Goal: Task Accomplishment & Management: Complete application form

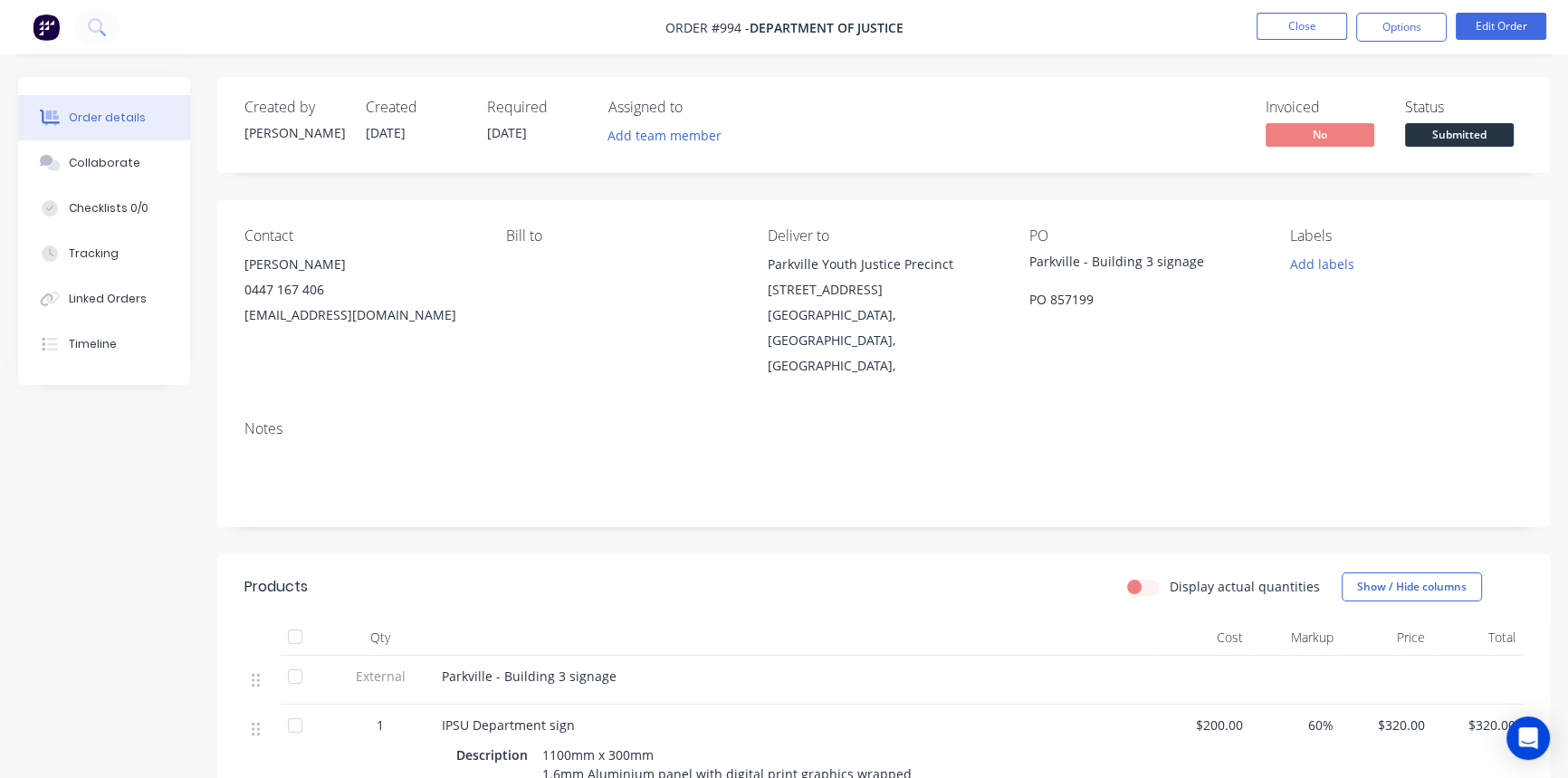
click at [1304, 24] on button "Close" at bounding box center [1302, 26] width 90 height 27
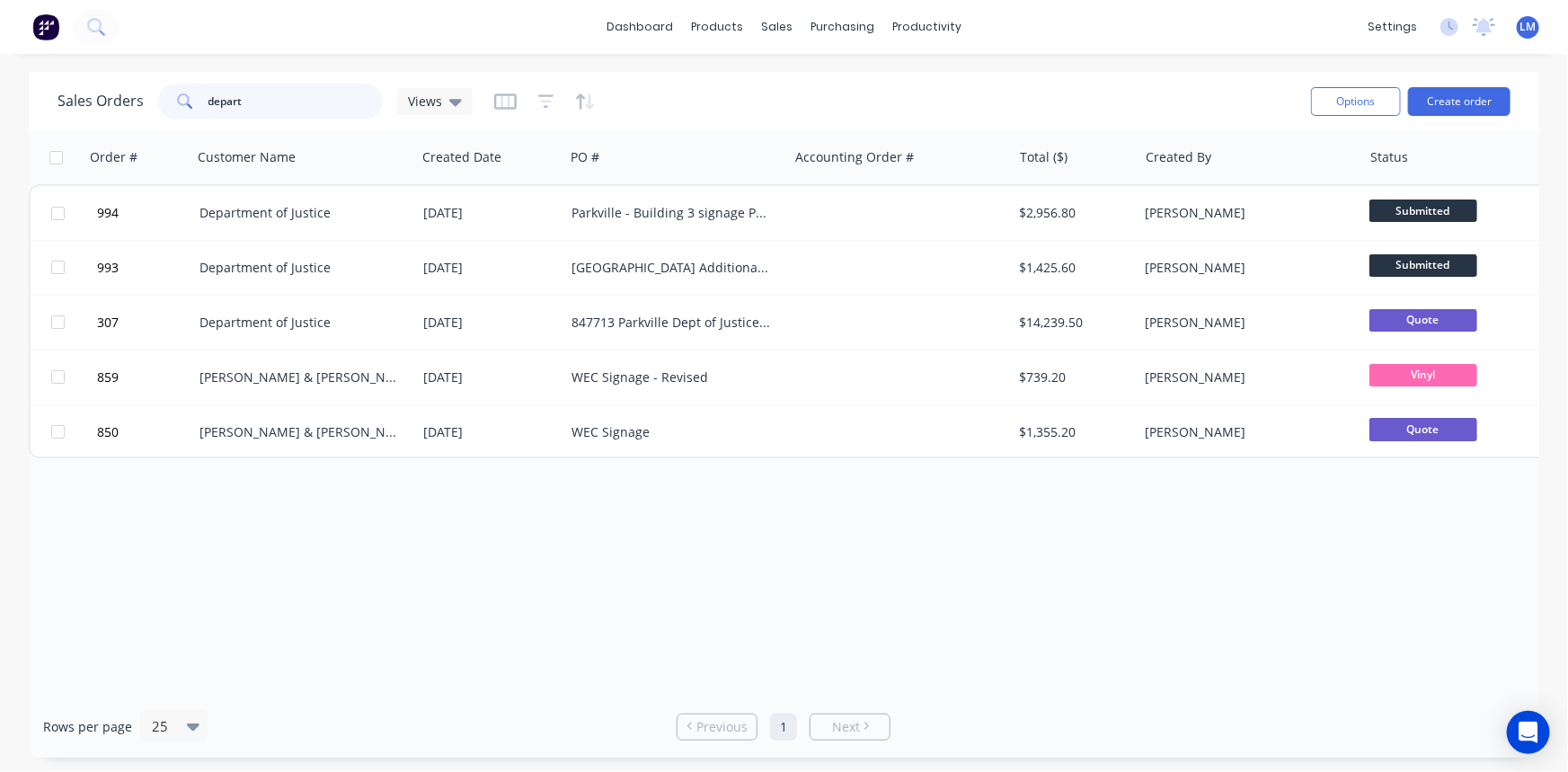
drag, startPoint x: 278, startPoint y: 92, endPoint x: 158, endPoint y: 103, distance: 120.5
click at [158, 103] on div "depart" at bounding box center [270, 101] width 224 height 36
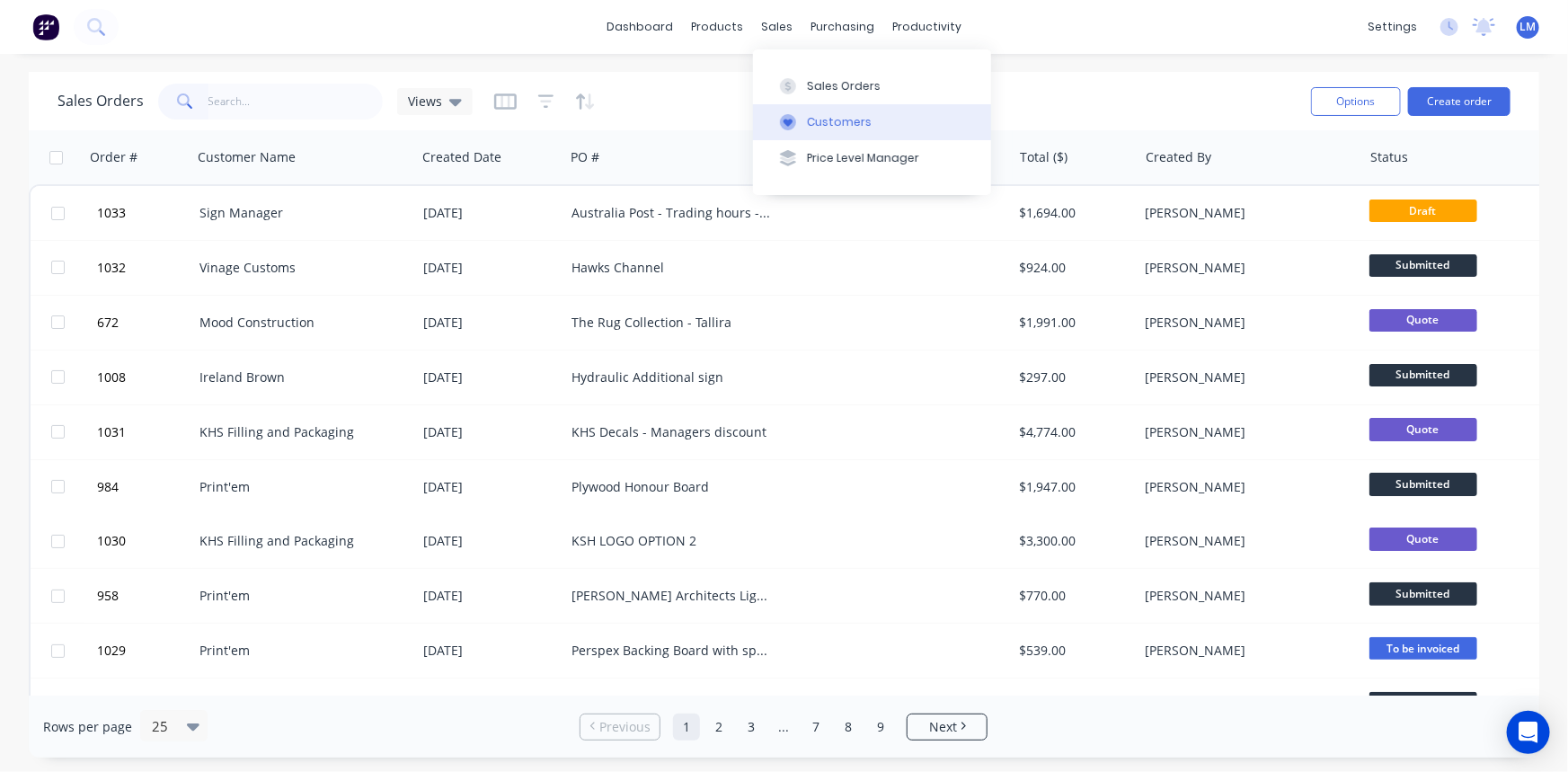
click at [851, 120] on div "Customers" at bounding box center [839, 123] width 65 height 16
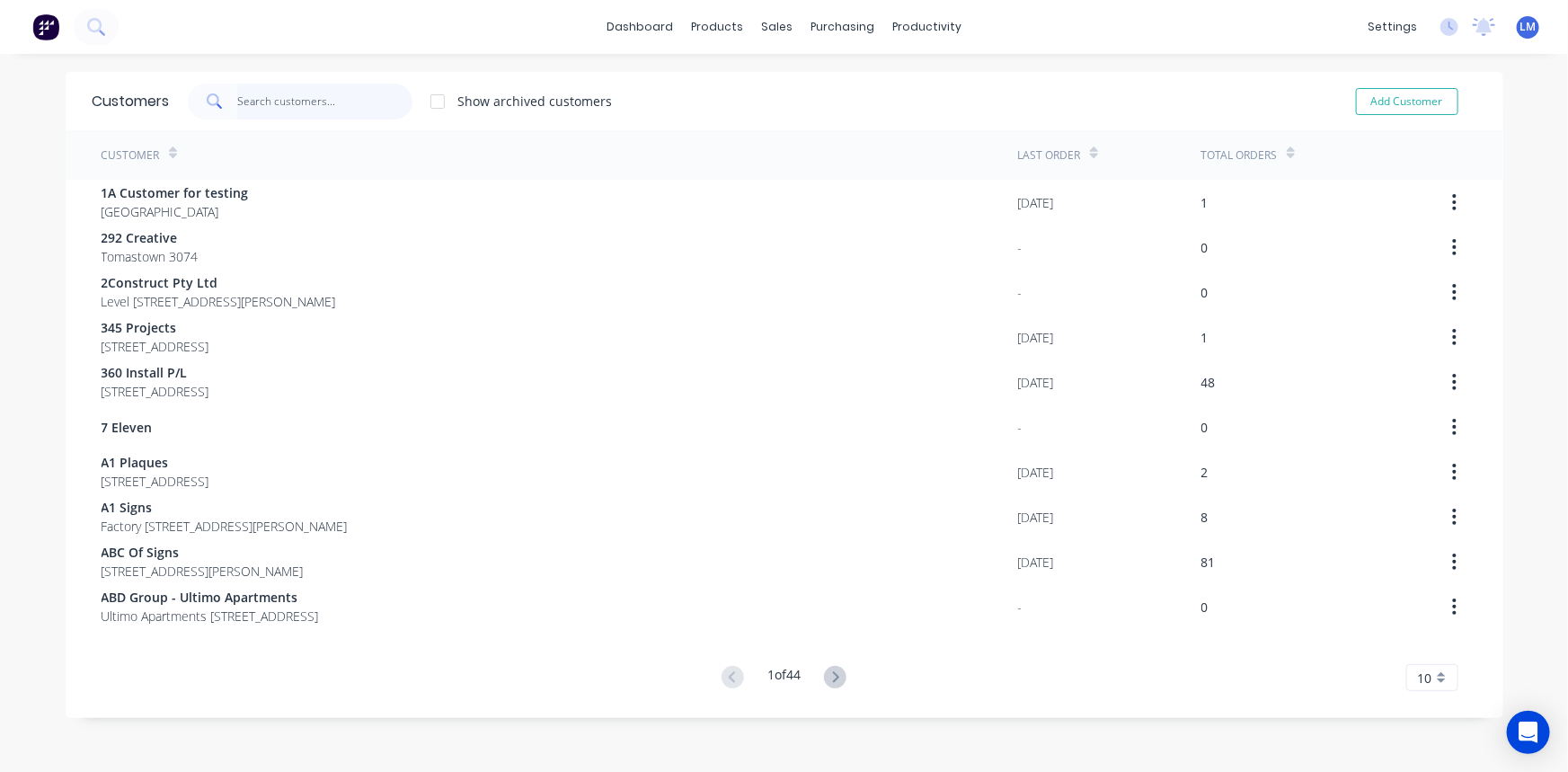
click at [331, 108] on input "text" at bounding box center [324, 101] width 175 height 36
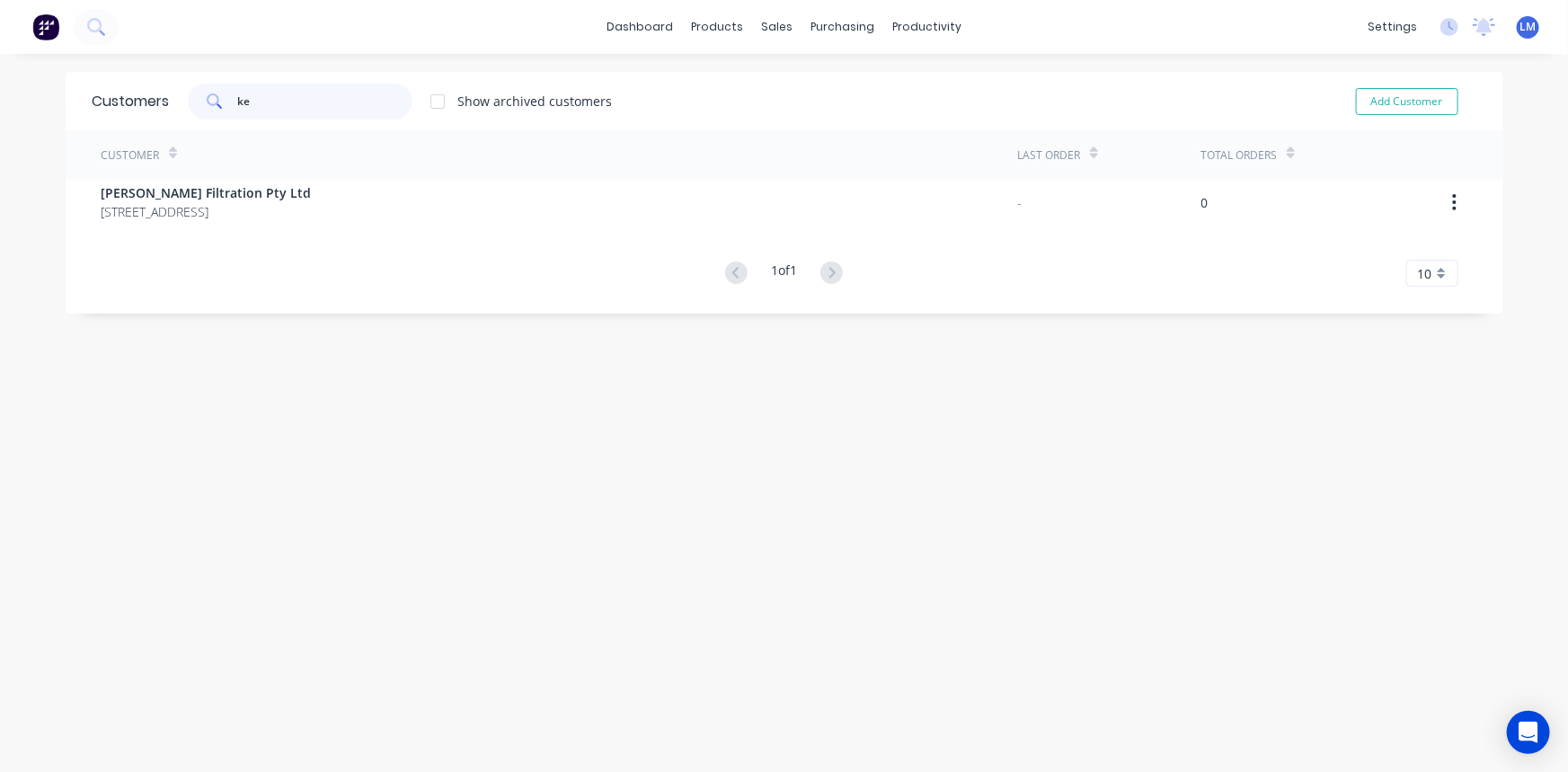
type input "k"
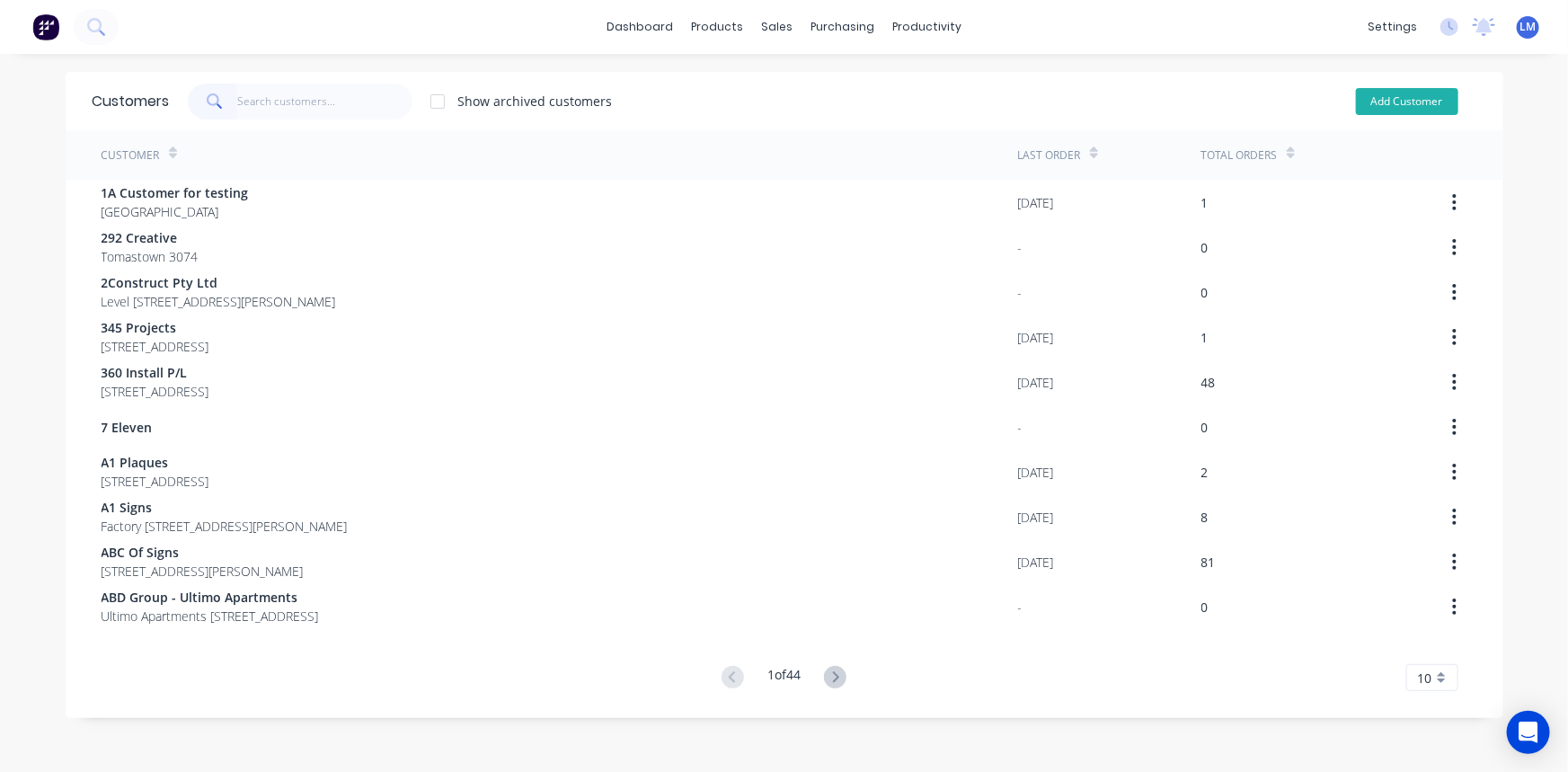
click at [1387, 104] on button "Add Customer" at bounding box center [1407, 101] width 103 height 27
select select "AU"
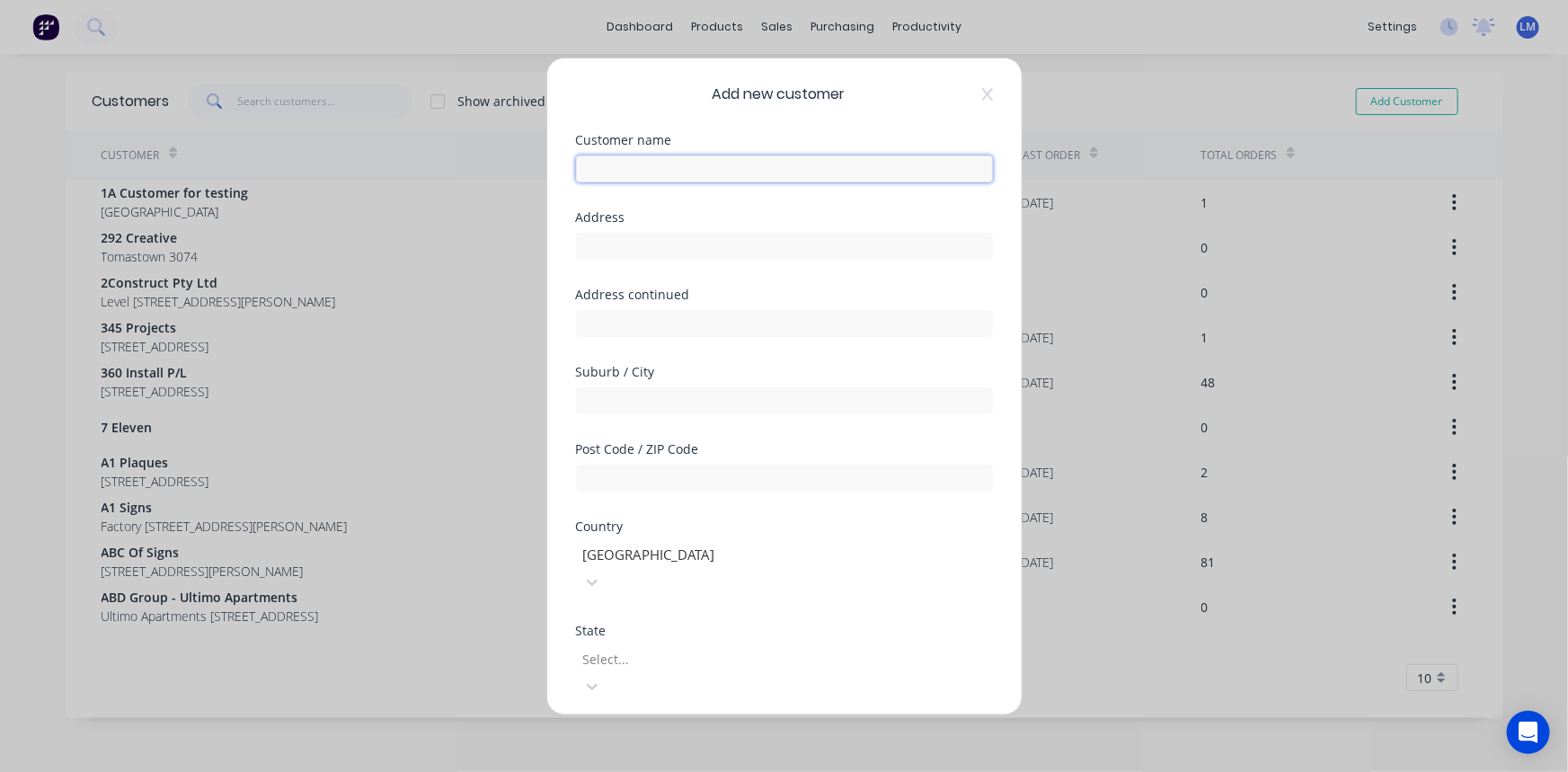
click at [645, 170] on input "text" at bounding box center [784, 168] width 417 height 27
type input "Kemsigns Pty Ltd"
click at [716, 243] on input "text" at bounding box center [784, 245] width 417 height 27
paste input "[STREET_ADDRESS]"
type input "[STREET_ADDRESS]"
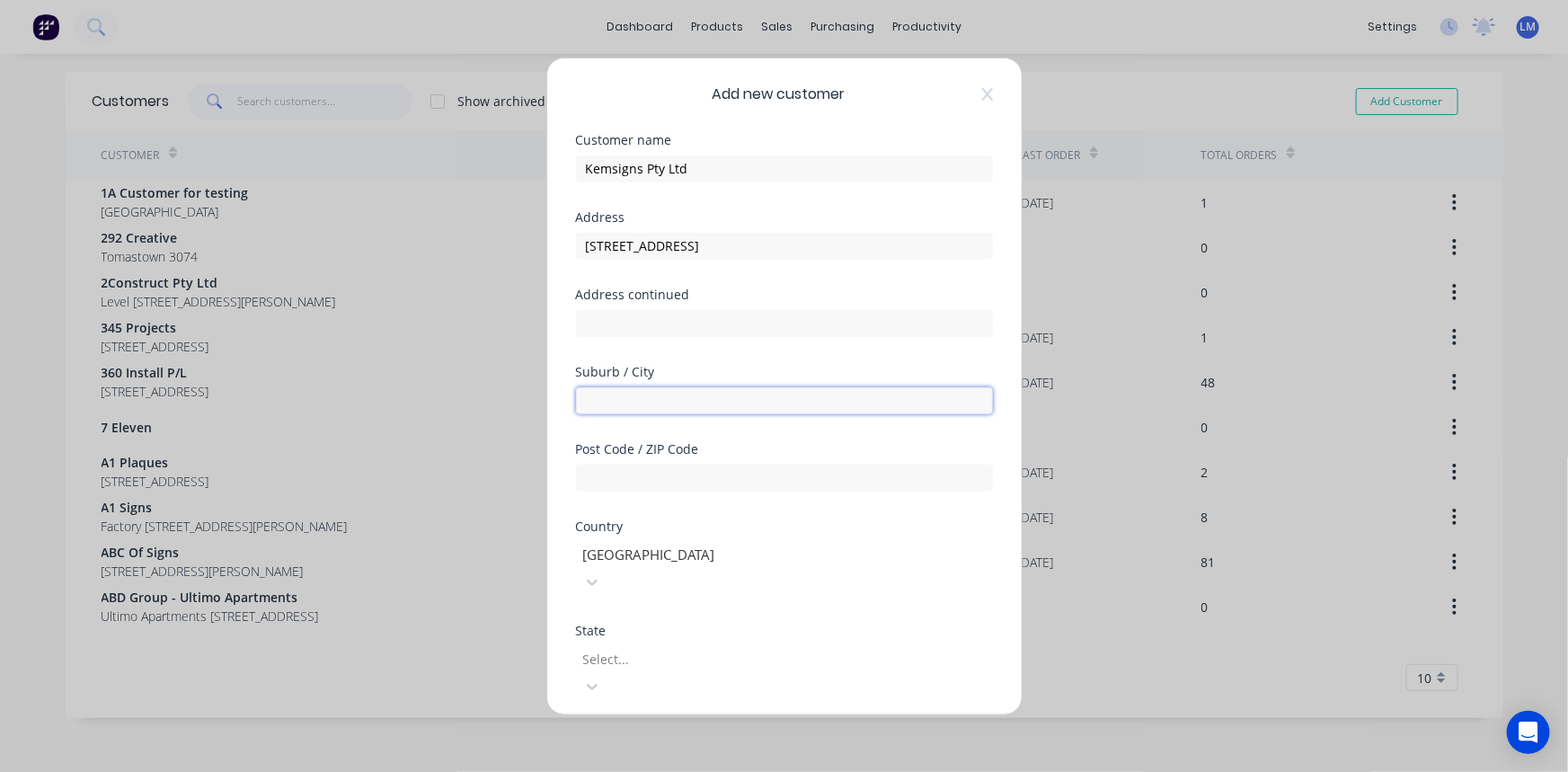
click at [654, 397] on input "text" at bounding box center [784, 399] width 417 height 27
paste input "Murrumbeena"
type input "Murrumbeena"
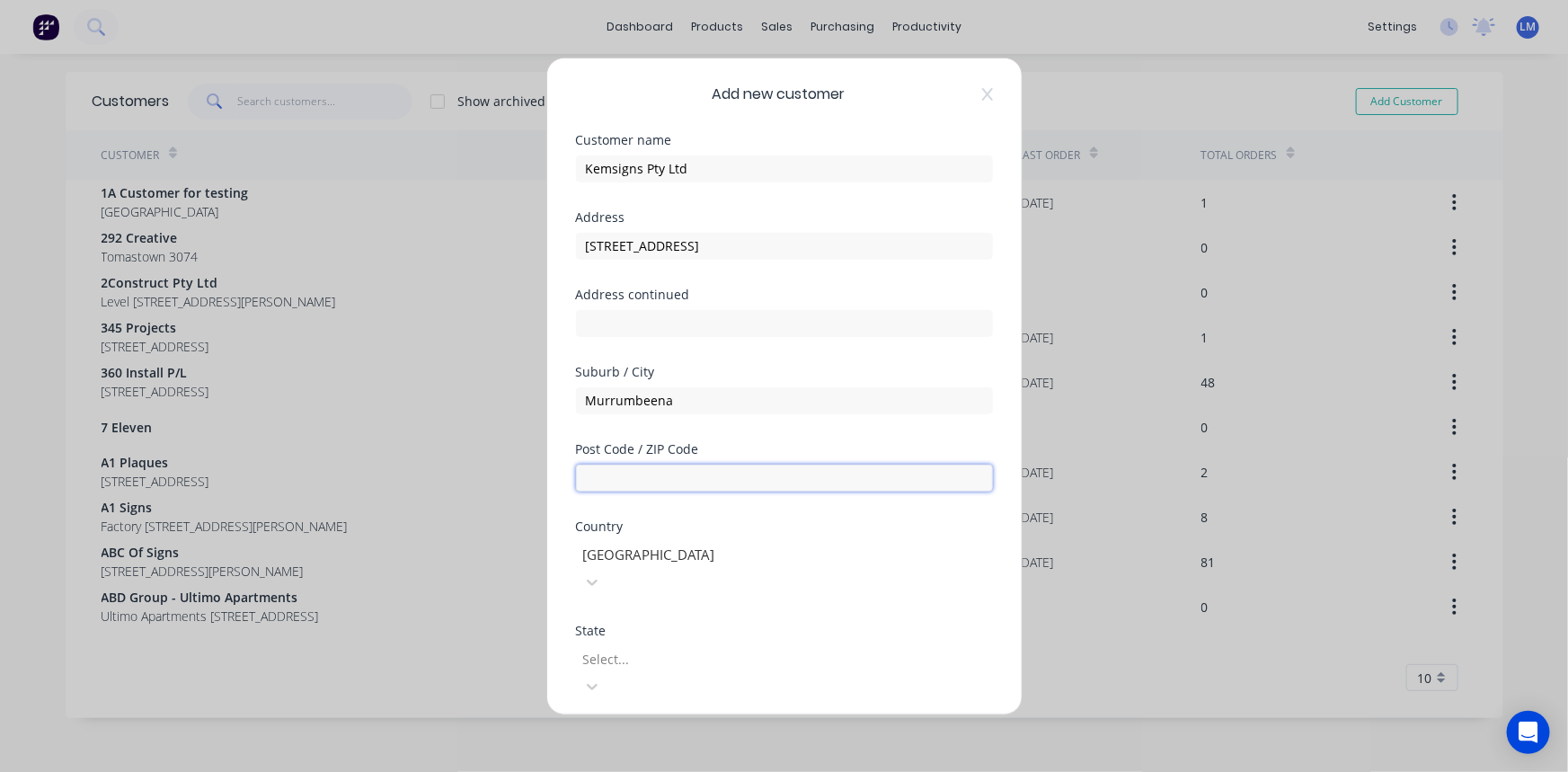
click at [659, 489] on input "text" at bounding box center [784, 476] width 417 height 27
type input "3163"
click at [765, 647] on div at bounding box center [711, 658] width 259 height 23
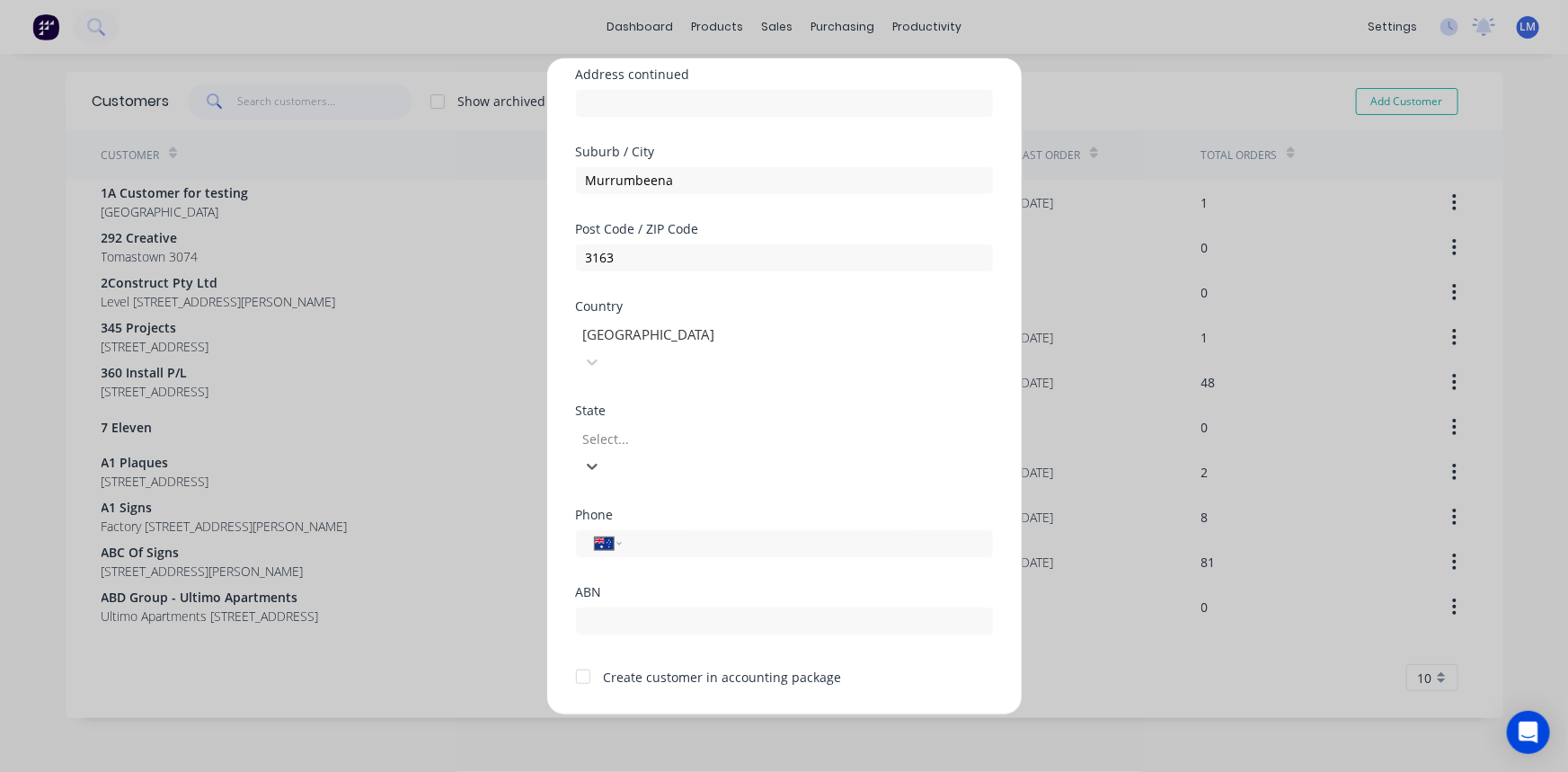
click at [659, 533] on input "tel" at bounding box center [804, 543] width 339 height 21
type input "[PHONE_NUMBER]"
click at [584, 658] on div at bounding box center [583, 676] width 36 height 36
click at [720, 714] on button "Save" at bounding box center [728, 728] width 99 height 28
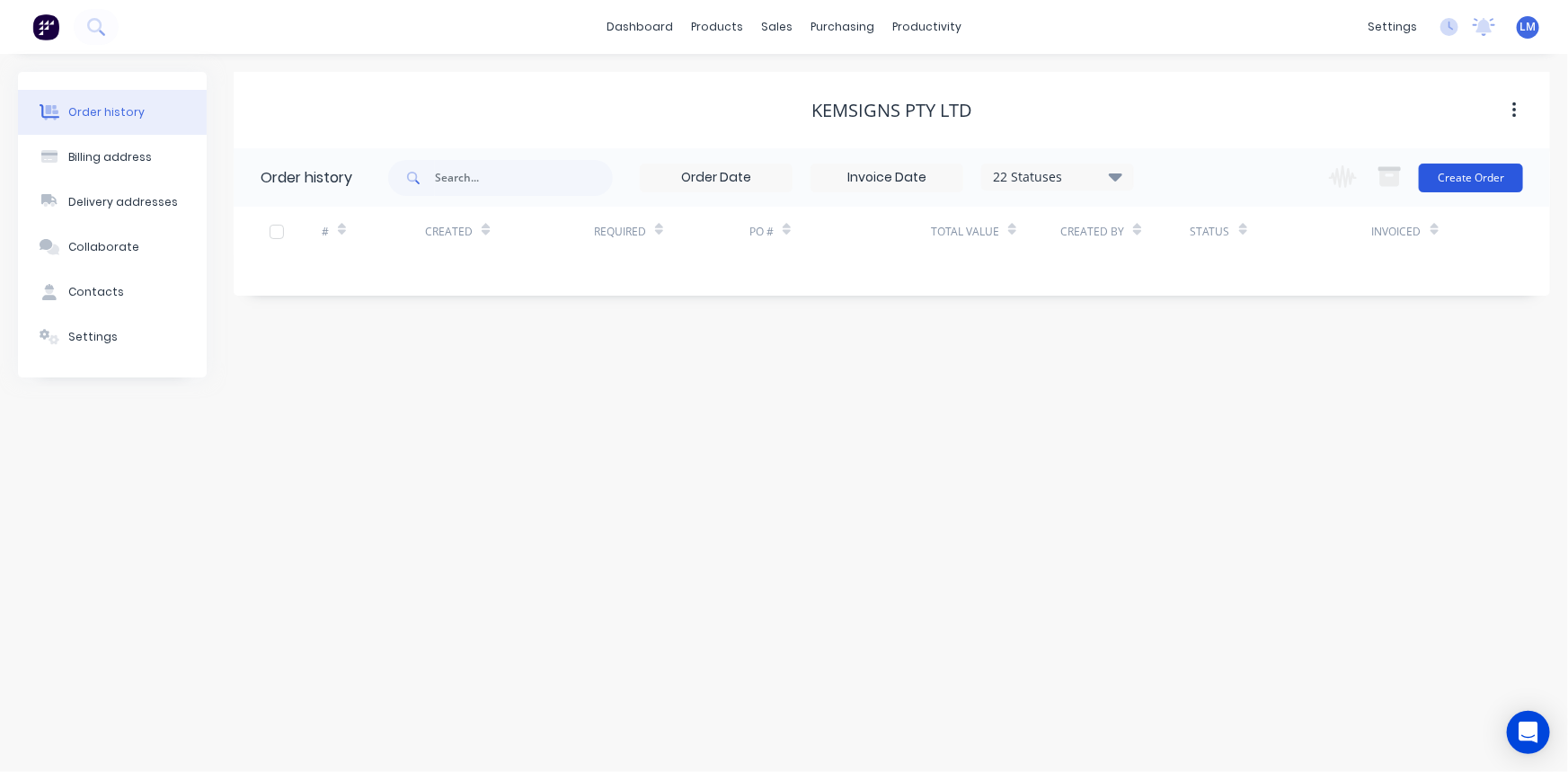
click at [1468, 169] on button "Create Order" at bounding box center [1471, 178] width 104 height 28
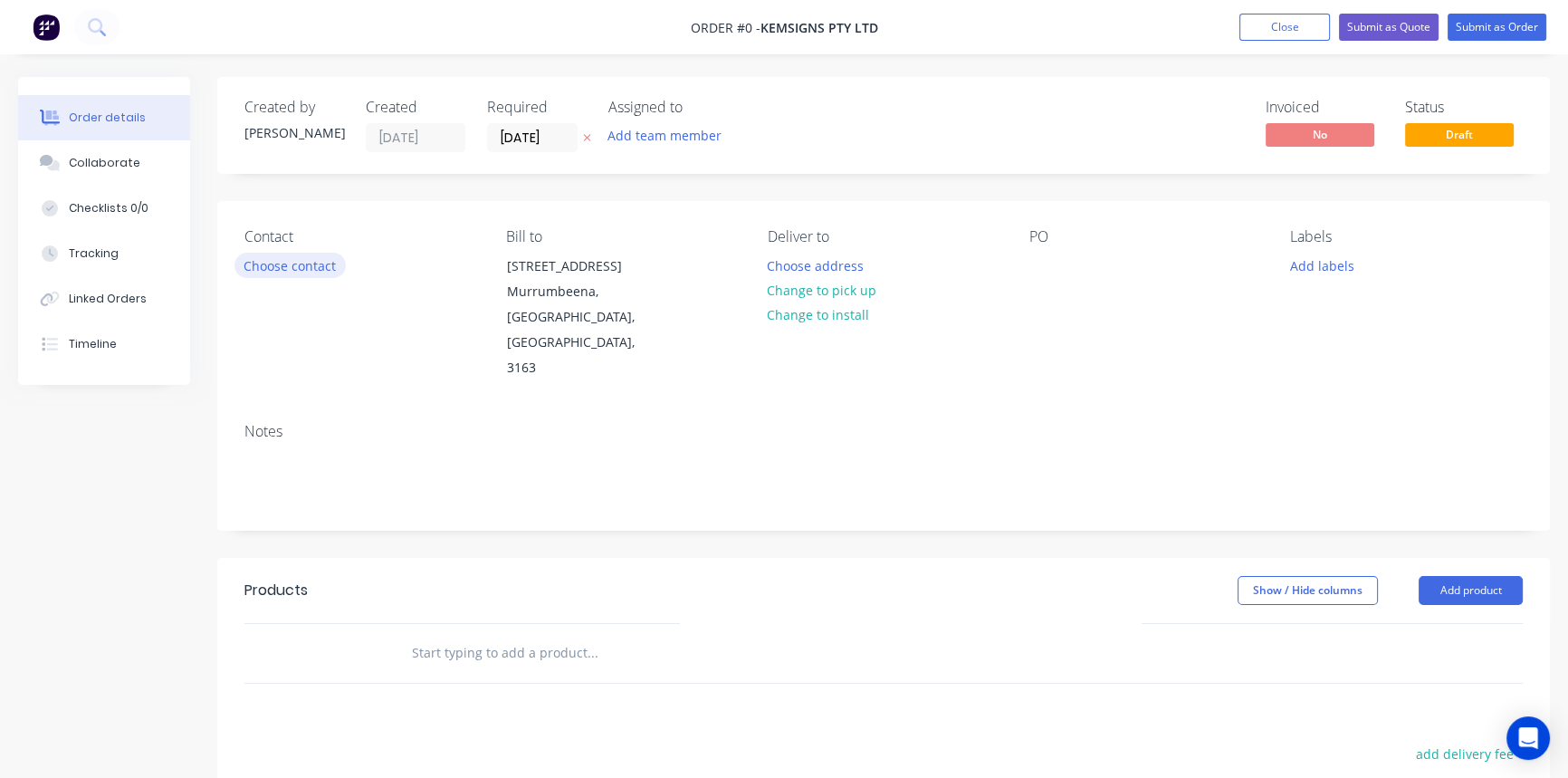
click at [271, 264] on button "Choose contact" at bounding box center [290, 265] width 112 height 24
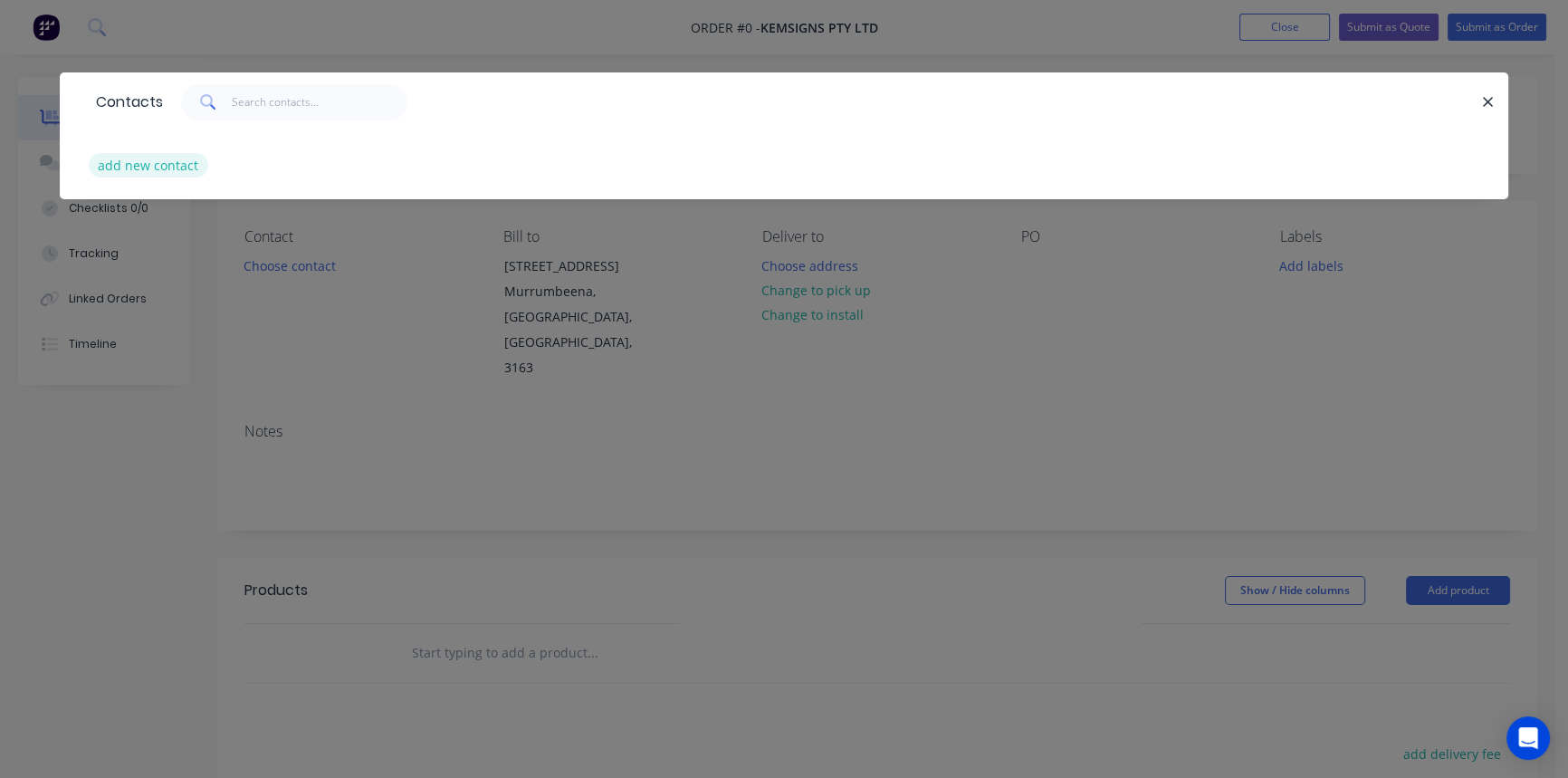
click at [171, 160] on button "add new contact" at bounding box center [148, 165] width 119 height 24
select select "AU"
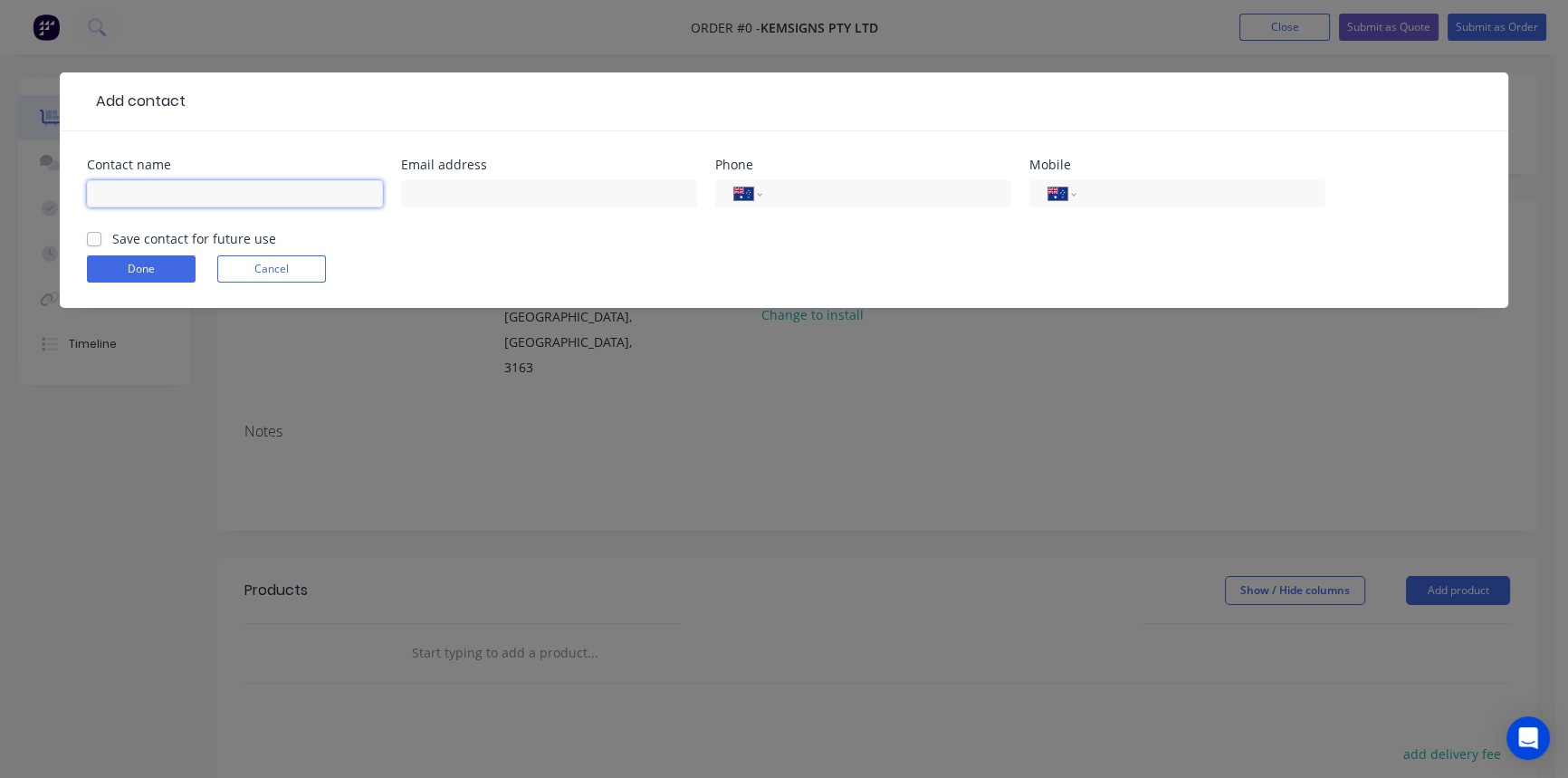
click at [158, 187] on input "text" at bounding box center [234, 193] width 296 height 27
type input "[PERSON_NAME]"
drag, startPoint x: 449, startPoint y: 186, endPoint x: 461, endPoint y: 190, distance: 12.6
click at [451, 189] on input "text" at bounding box center [549, 193] width 296 height 27
paste input "[PERSON_NAME] <[PERSON_NAME][EMAIL_ADDRESS][DOMAIN_NAME]>"
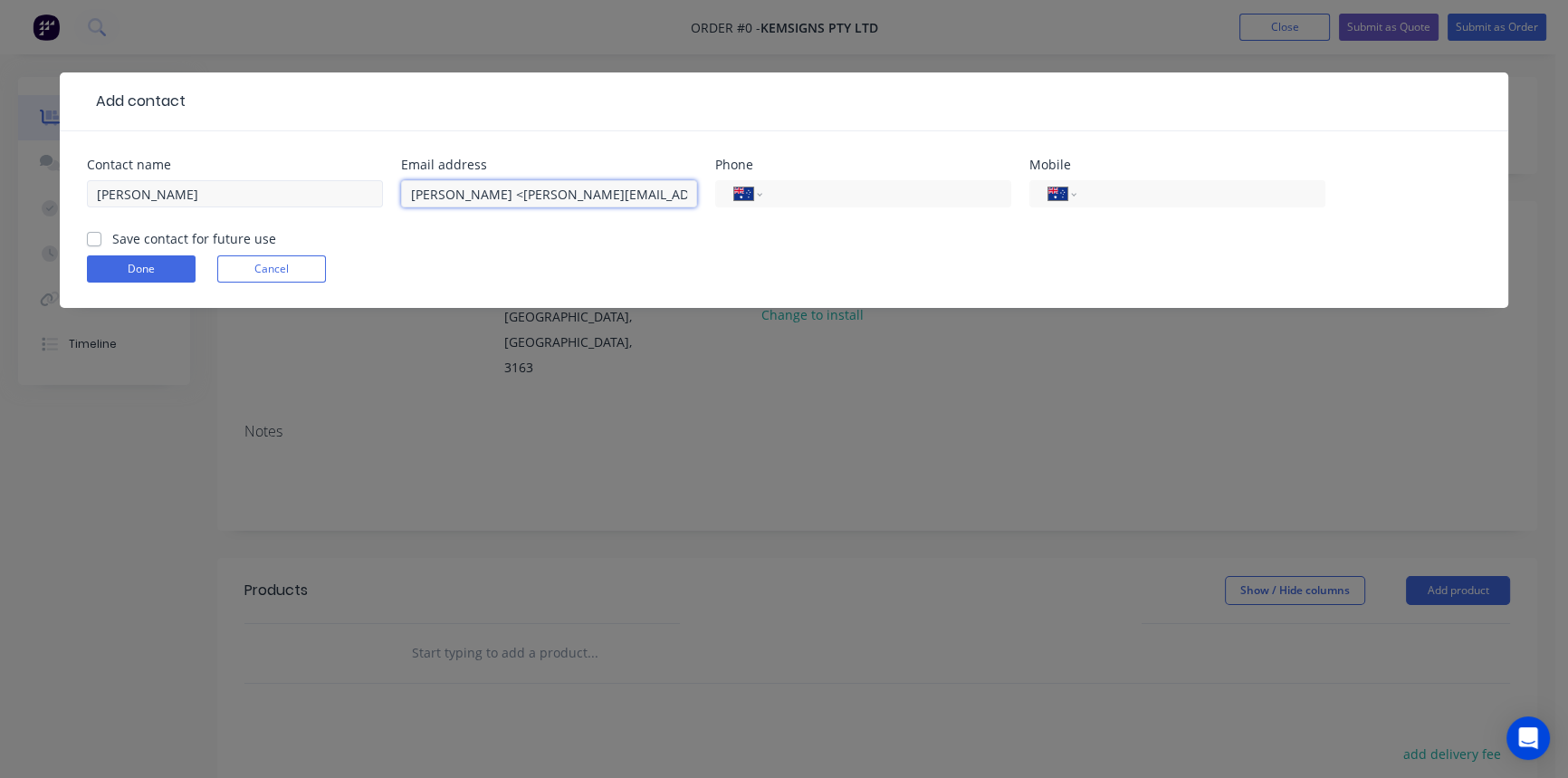
drag, startPoint x: 500, startPoint y: 191, endPoint x: 353, endPoint y: 198, distance: 147.2
click at [353, 198] on div "Contact name [PERSON_NAME] Email address [PERSON_NAME] <[PERSON_NAME][EMAIL_ADD…" at bounding box center [784, 194] width 1394 height 71
type input "[PERSON_NAME][EMAIL_ADDRESS][DOMAIN_NAME]"
click at [796, 198] on input "tel" at bounding box center [883, 194] width 217 height 21
type input "[PHONE_NUMBER]"
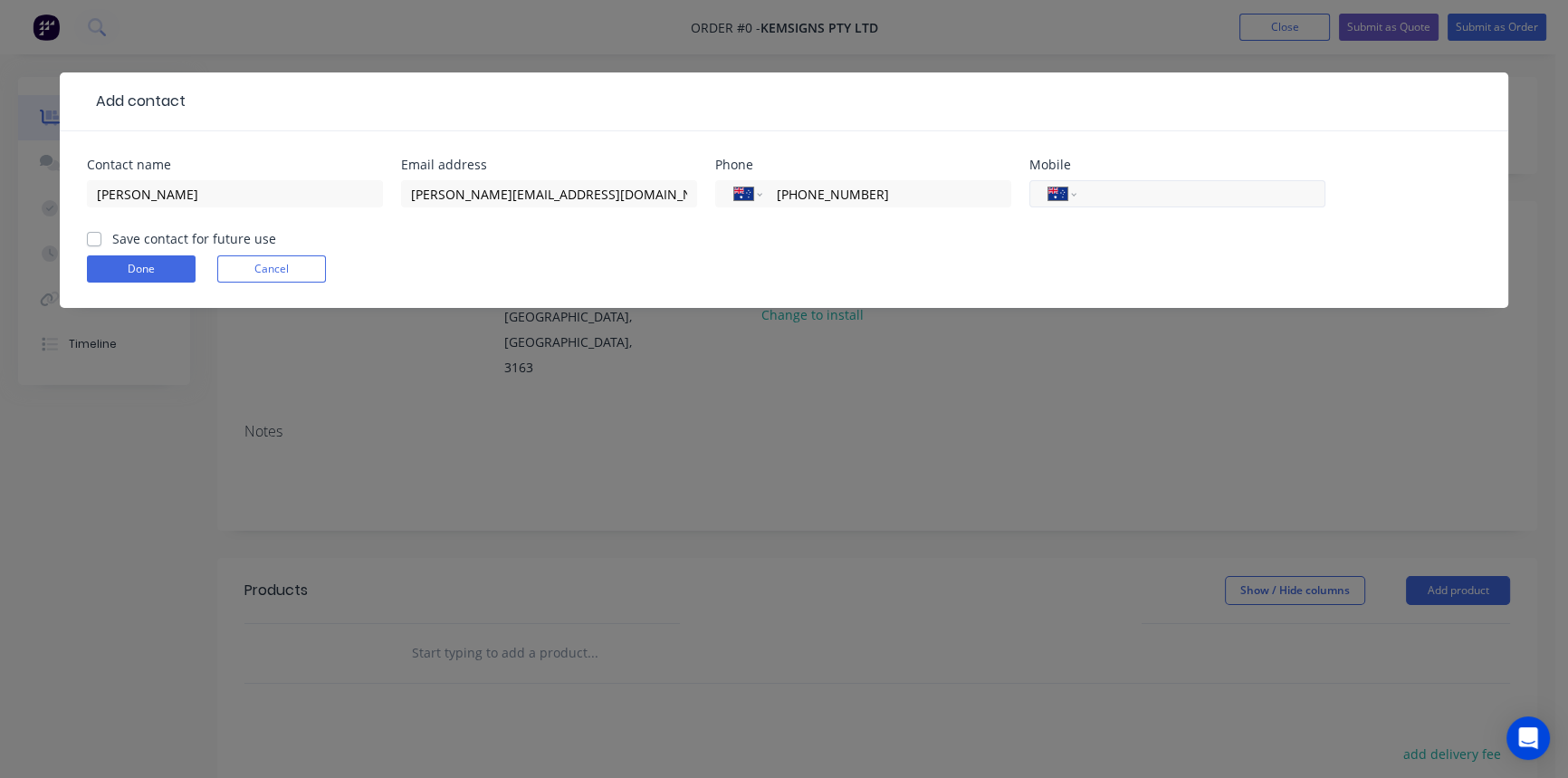
click at [1128, 198] on input "tel" at bounding box center [1197, 194] width 217 height 21
click at [113, 237] on label "Save contact for future use" at bounding box center [195, 238] width 164 height 19
click at [95, 237] on input "Save contact for future use" at bounding box center [94, 237] width 15 height 18
checkbox input "true"
click at [126, 268] on button "Done" at bounding box center [141, 269] width 109 height 27
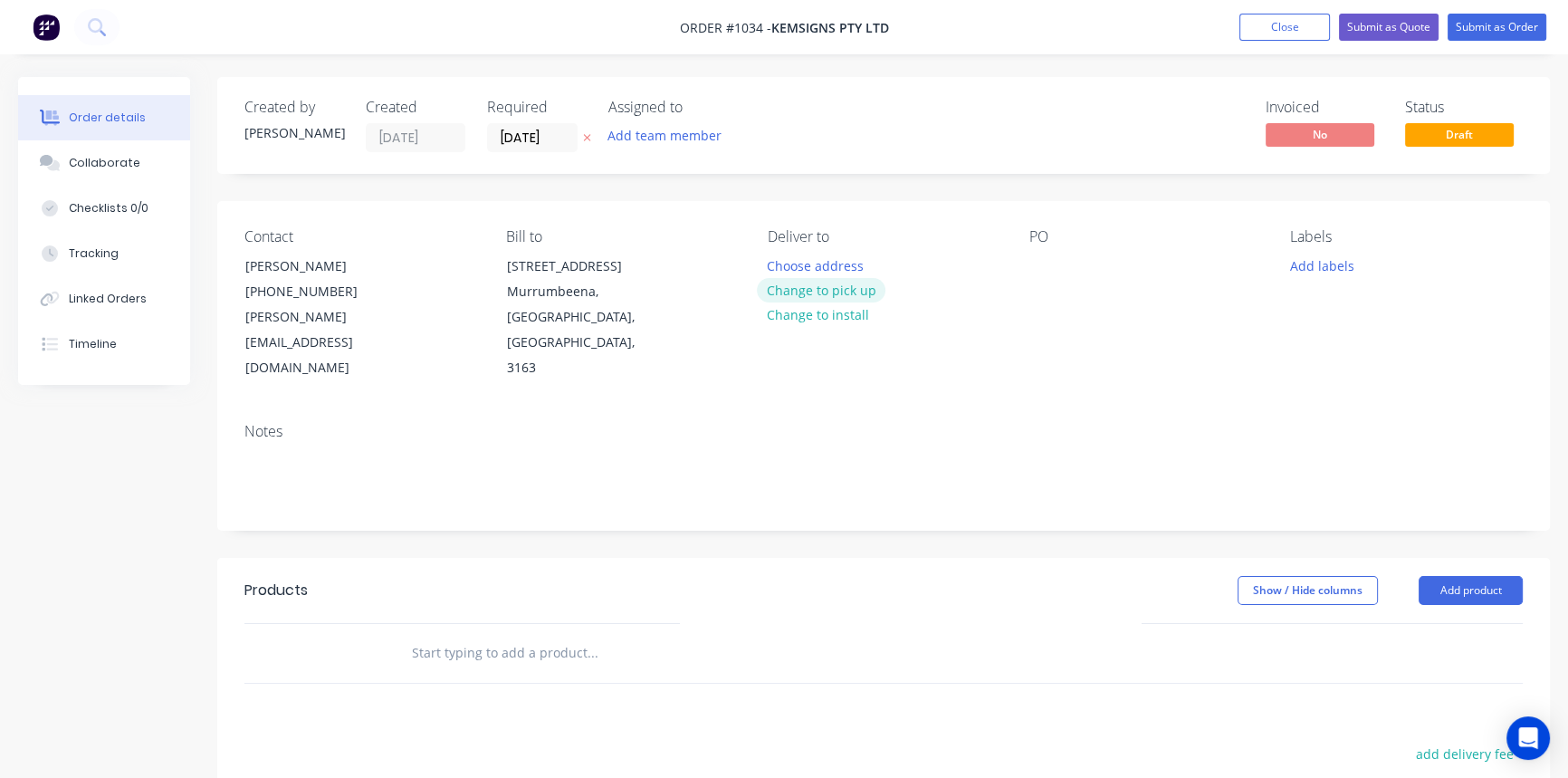
click at [855, 291] on button "Change to pick up" at bounding box center [820, 290] width 128 height 24
click at [1011, 264] on div "Contact [PERSON_NAME] [PHONE_NUMBER] [PERSON_NAME][EMAIL_ADDRESS][DOMAIN_NAME] …" at bounding box center [883, 305] width 1333 height 208
click at [1029, 264] on div at bounding box center [1042, 266] width 29 height 26
click at [1091, 263] on div "Wings -" at bounding box center [1065, 266] width 74 height 26
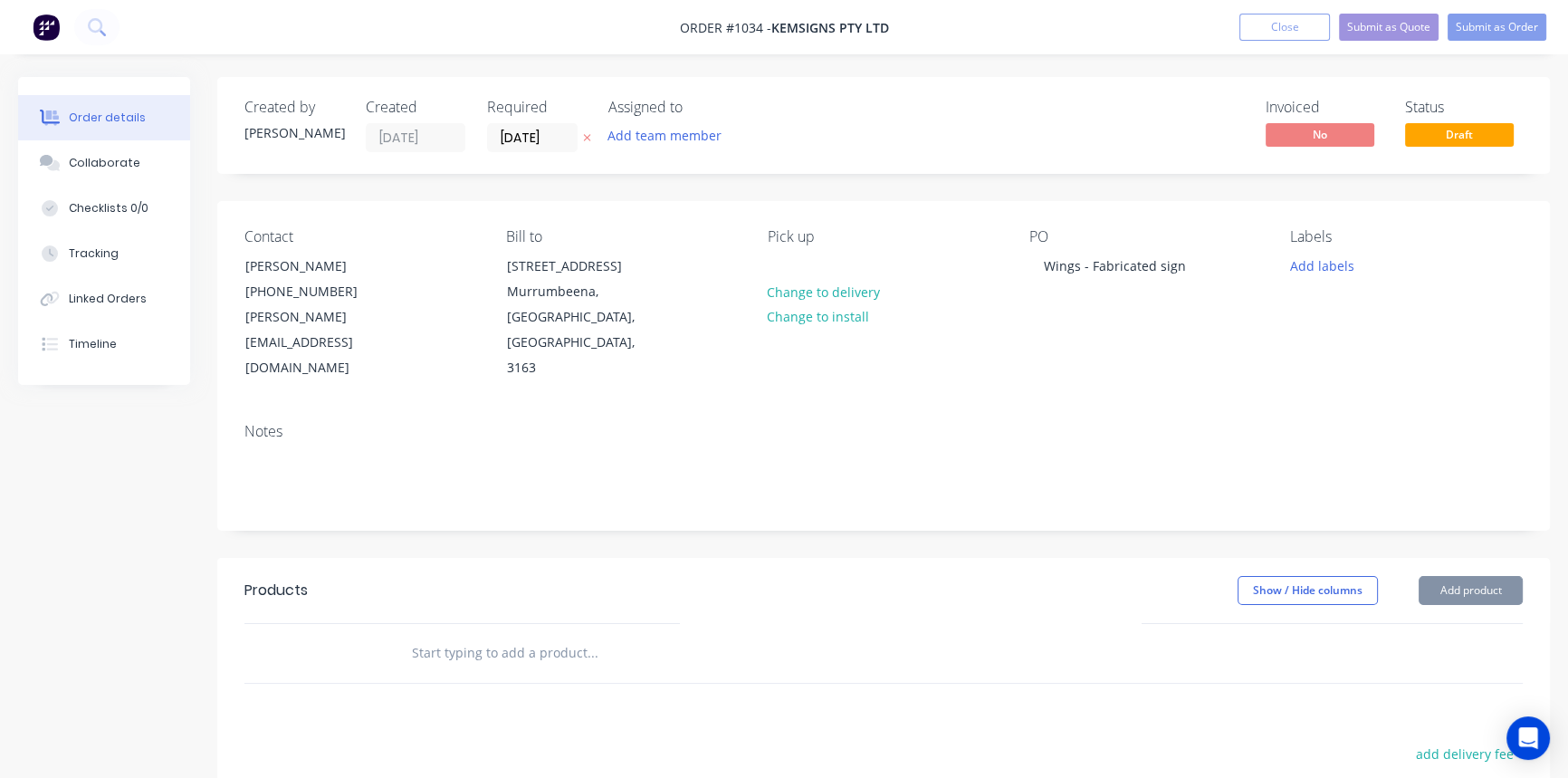
click at [1073, 624] on div at bounding box center [883, 653] width 1278 height 59
click at [517, 635] on input "text" at bounding box center [592, 652] width 362 height 36
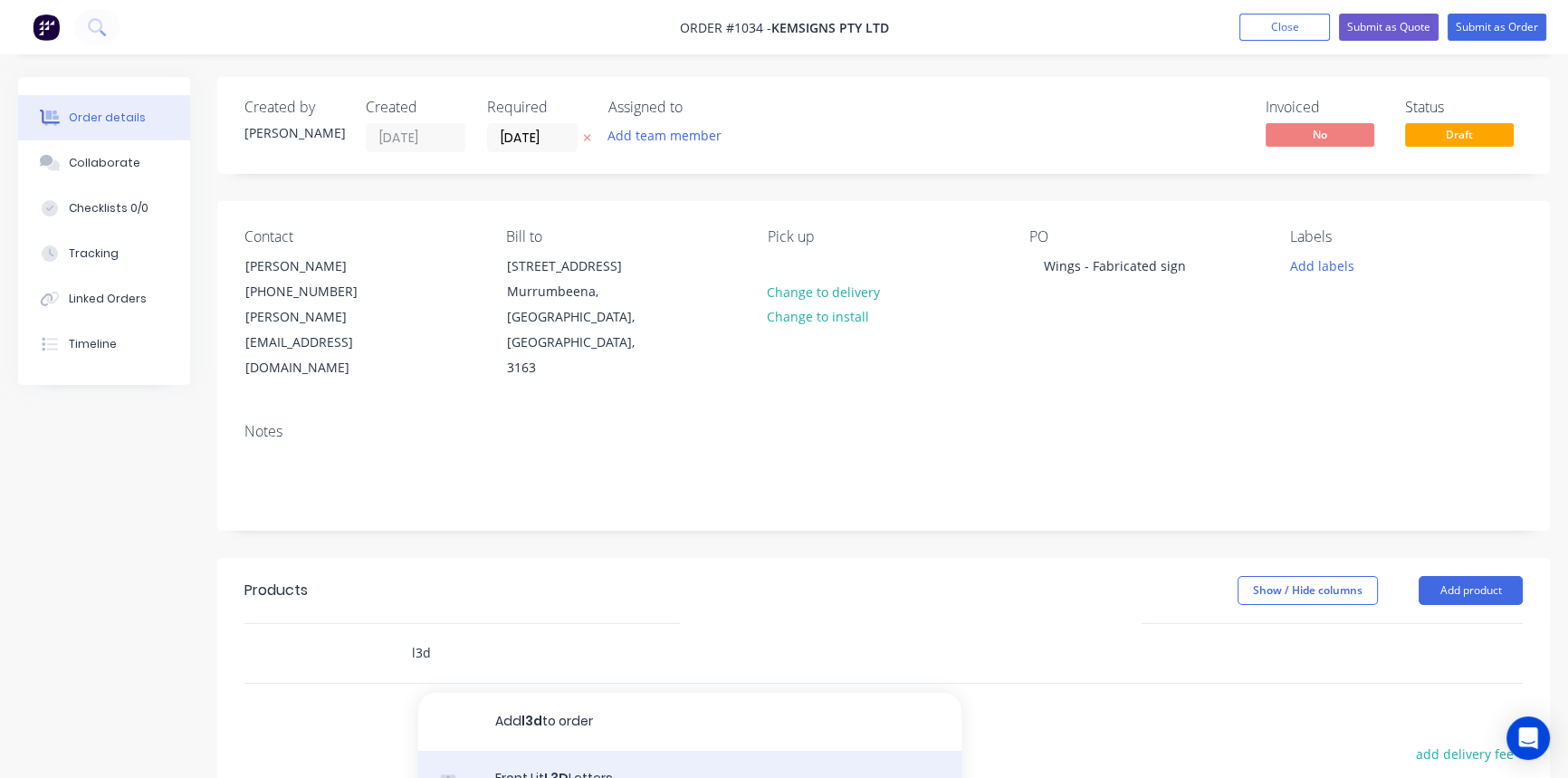
type input "l3d"
click at [646, 750] on div "Front Lit L3D Letters Product" at bounding box center [689, 788] width 544 height 76
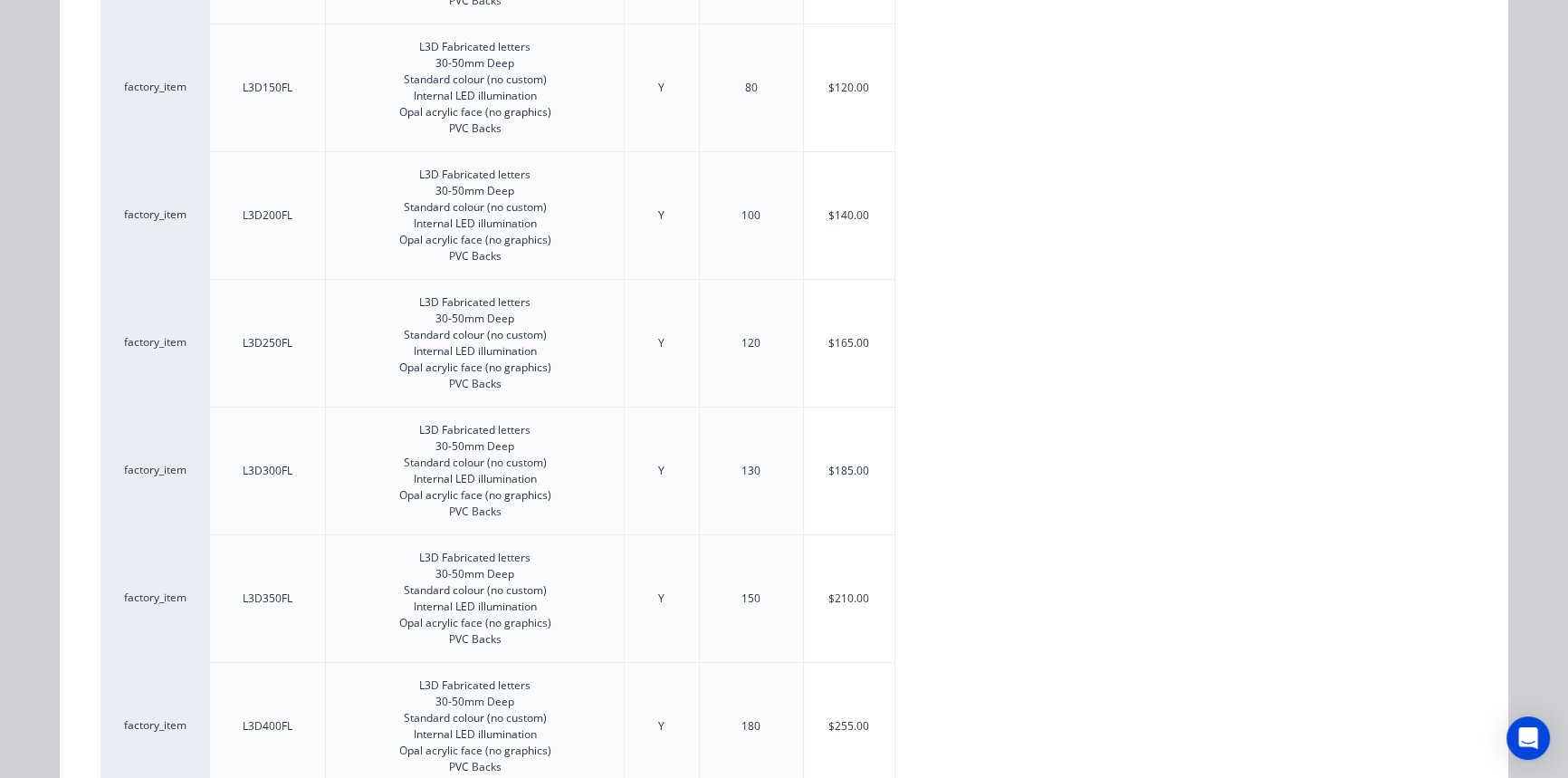
scroll to position [698, 0]
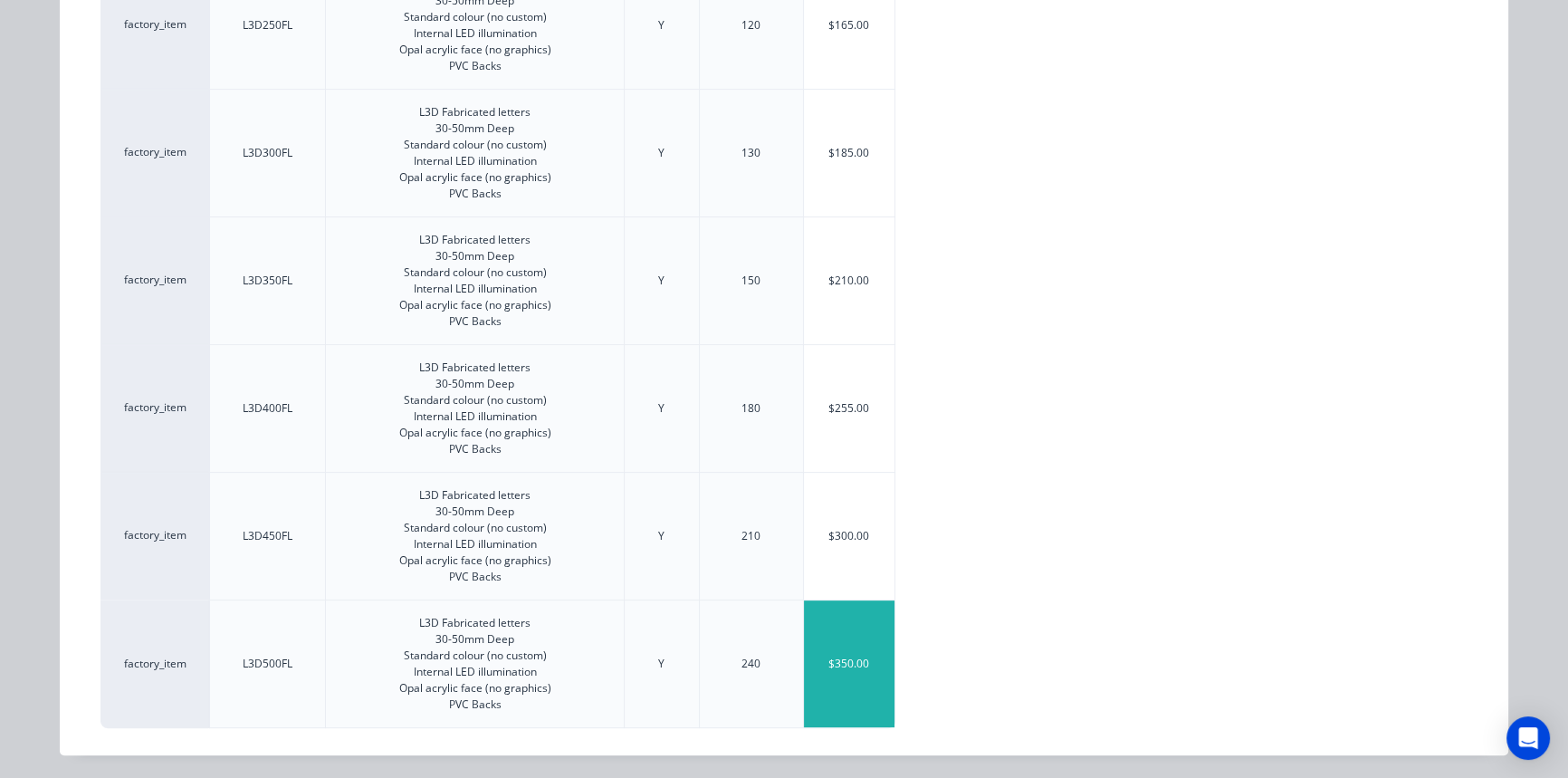
click at [843, 648] on div "$350.00" at bounding box center [849, 663] width 90 height 126
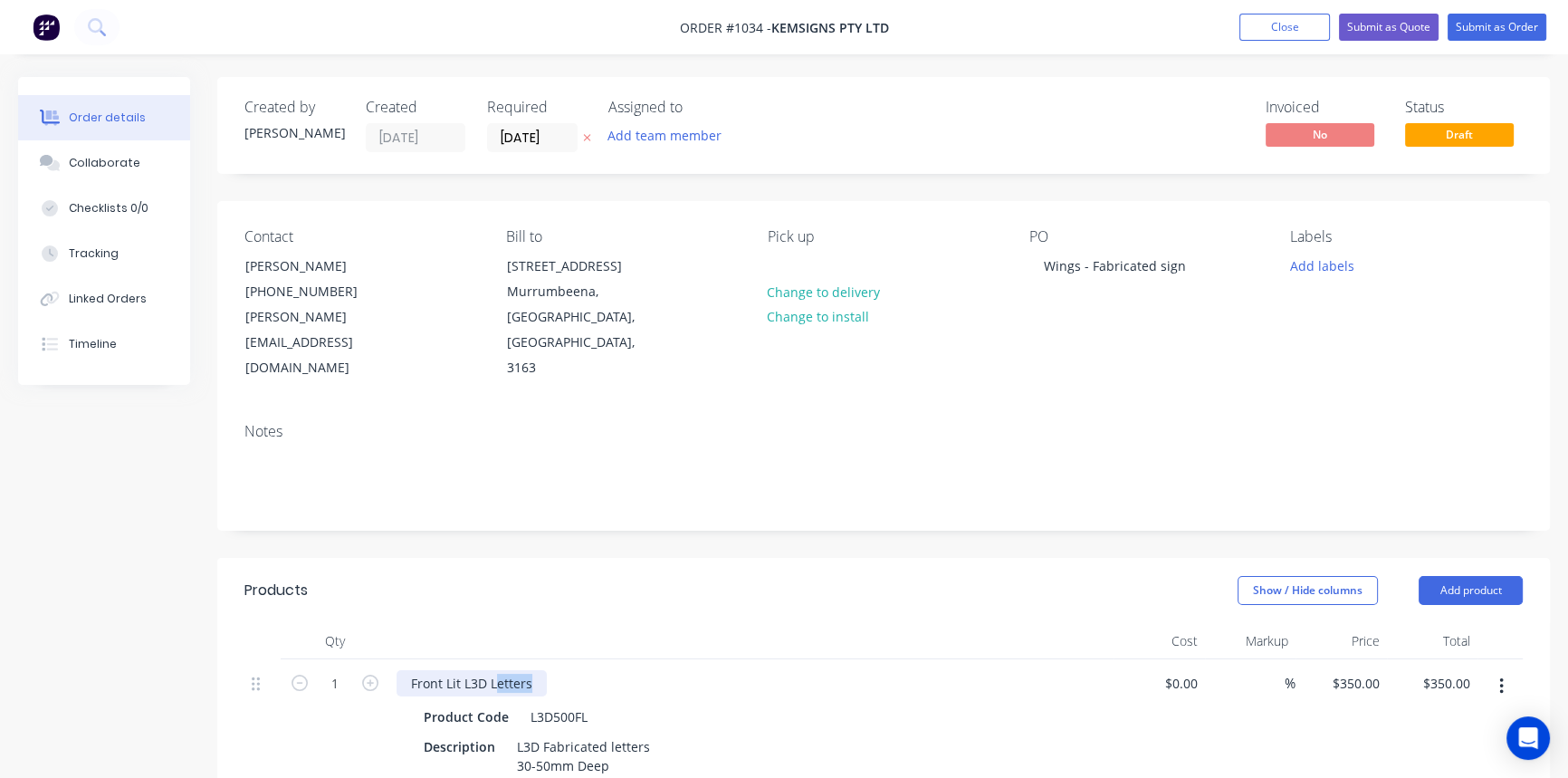
drag, startPoint x: 493, startPoint y: 630, endPoint x: 548, endPoint y: 632, distance: 55.0
click at [548, 670] on div "Front Lit L3D Letters" at bounding box center [751, 683] width 710 height 26
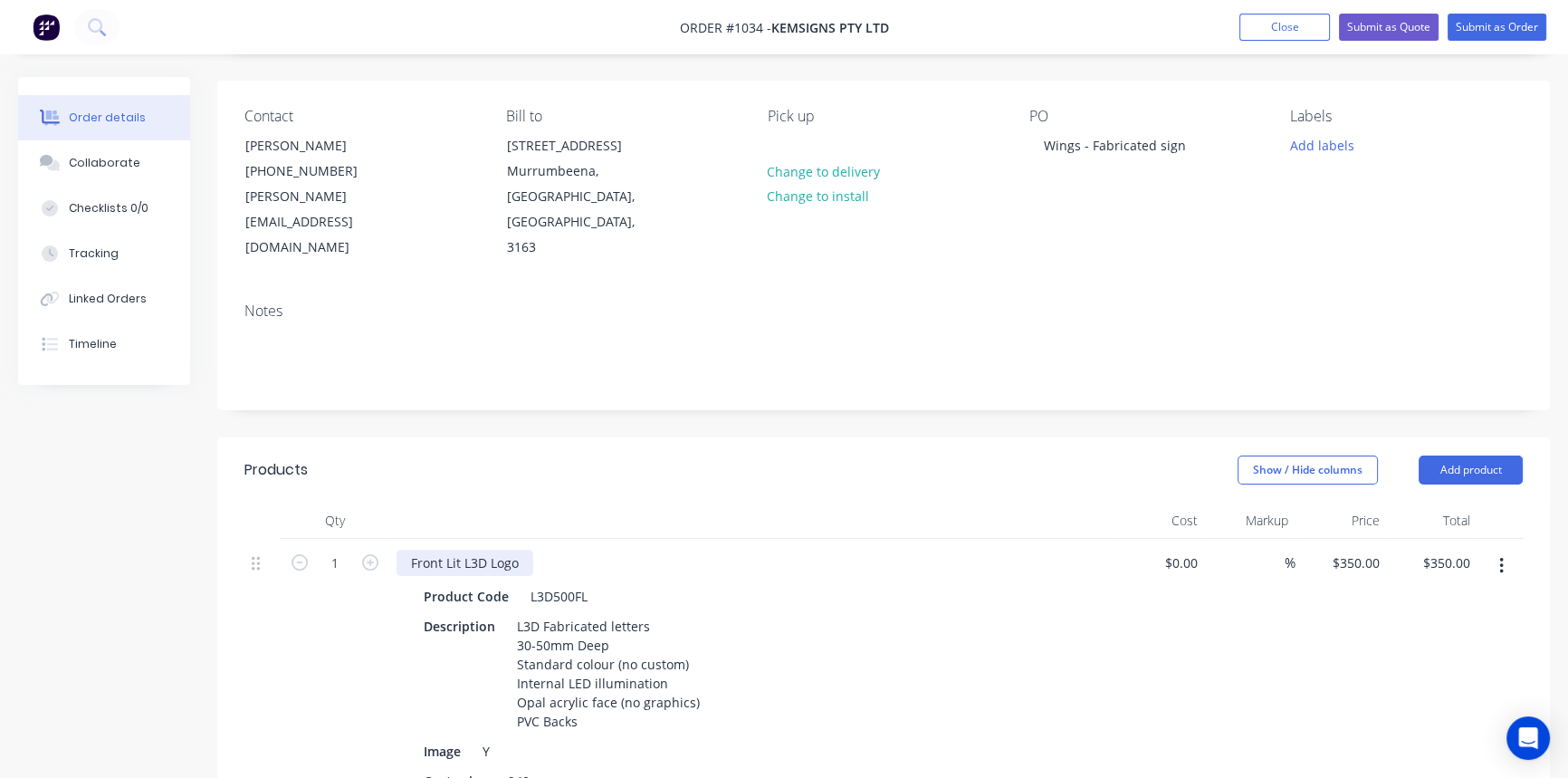
scroll to position [164, 0]
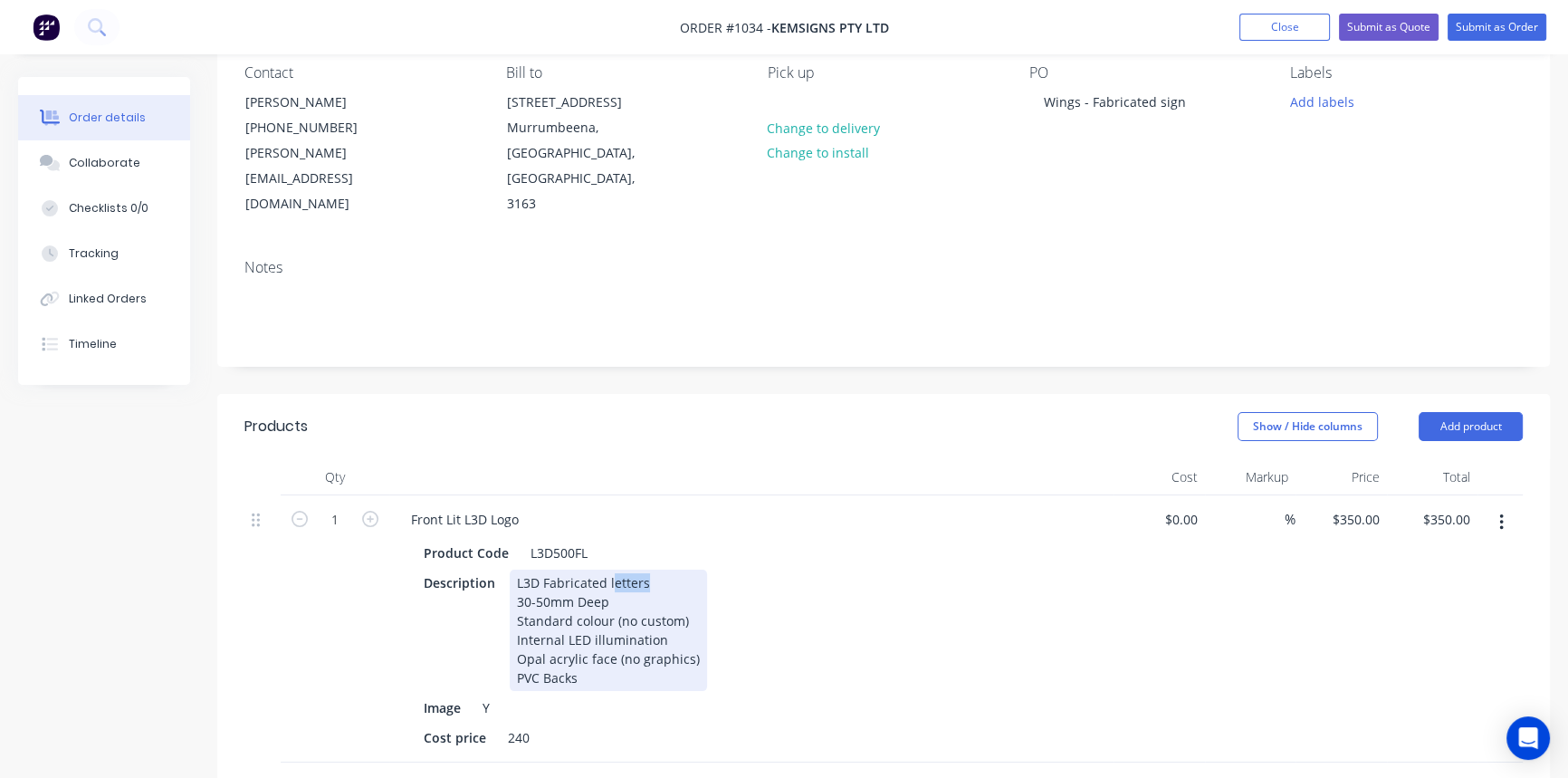
drag, startPoint x: 612, startPoint y: 527, endPoint x: 676, endPoint y: 530, distance: 64.1
click at [676, 569] on div "L3D Fabricated letters 30-50mm Deep Standard colour (no custom) Internal LED il…" at bounding box center [608, 629] width 197 height 121
drag, startPoint x: 514, startPoint y: 549, endPoint x: 543, endPoint y: 547, distance: 29.1
click at [542, 569] on div "L3D Fabricated logo 30-50mm Deep Standard colour (no custom) Internal LED illum…" at bounding box center [608, 629] width 197 height 121
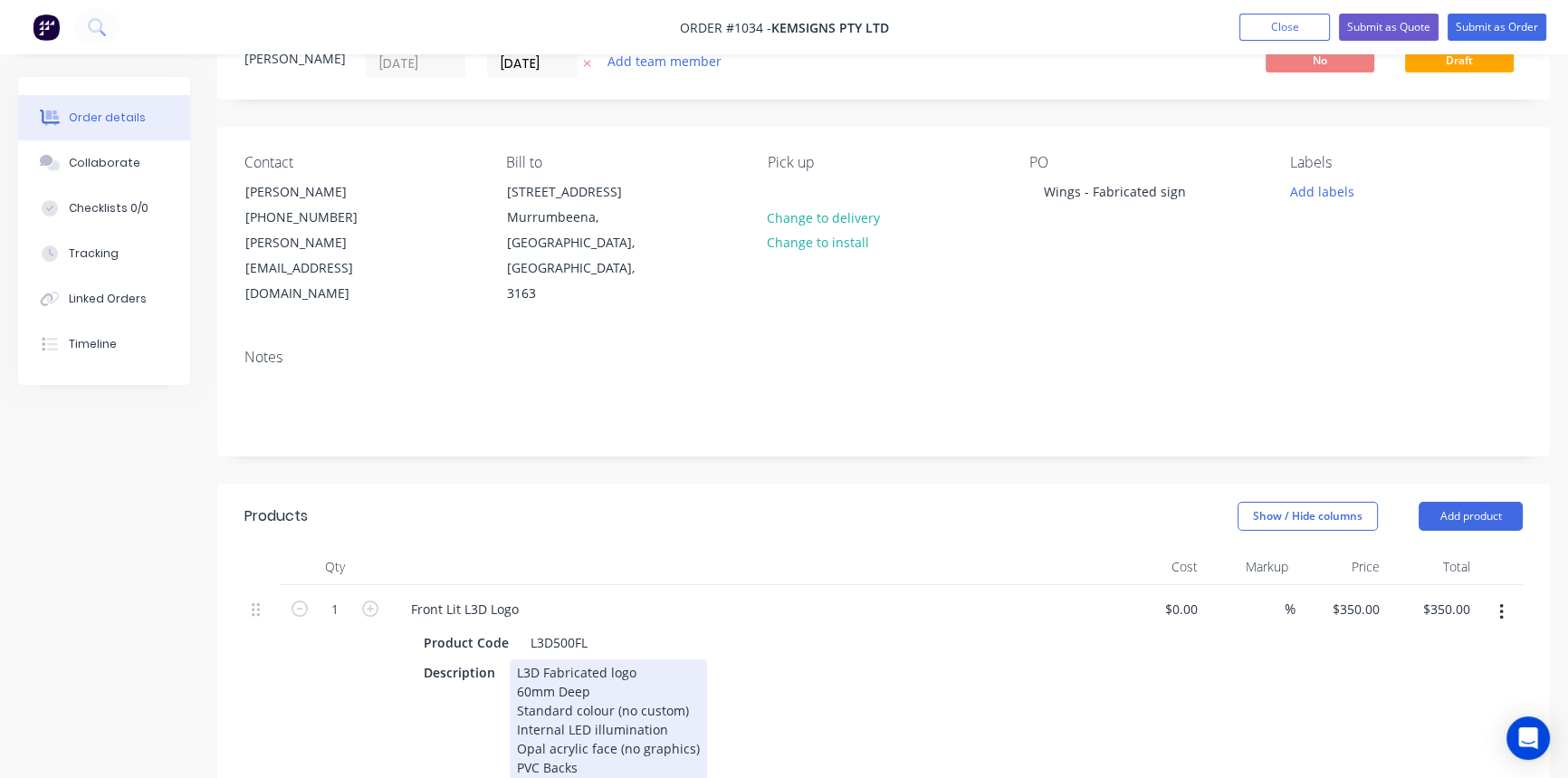
scroll to position [0, 0]
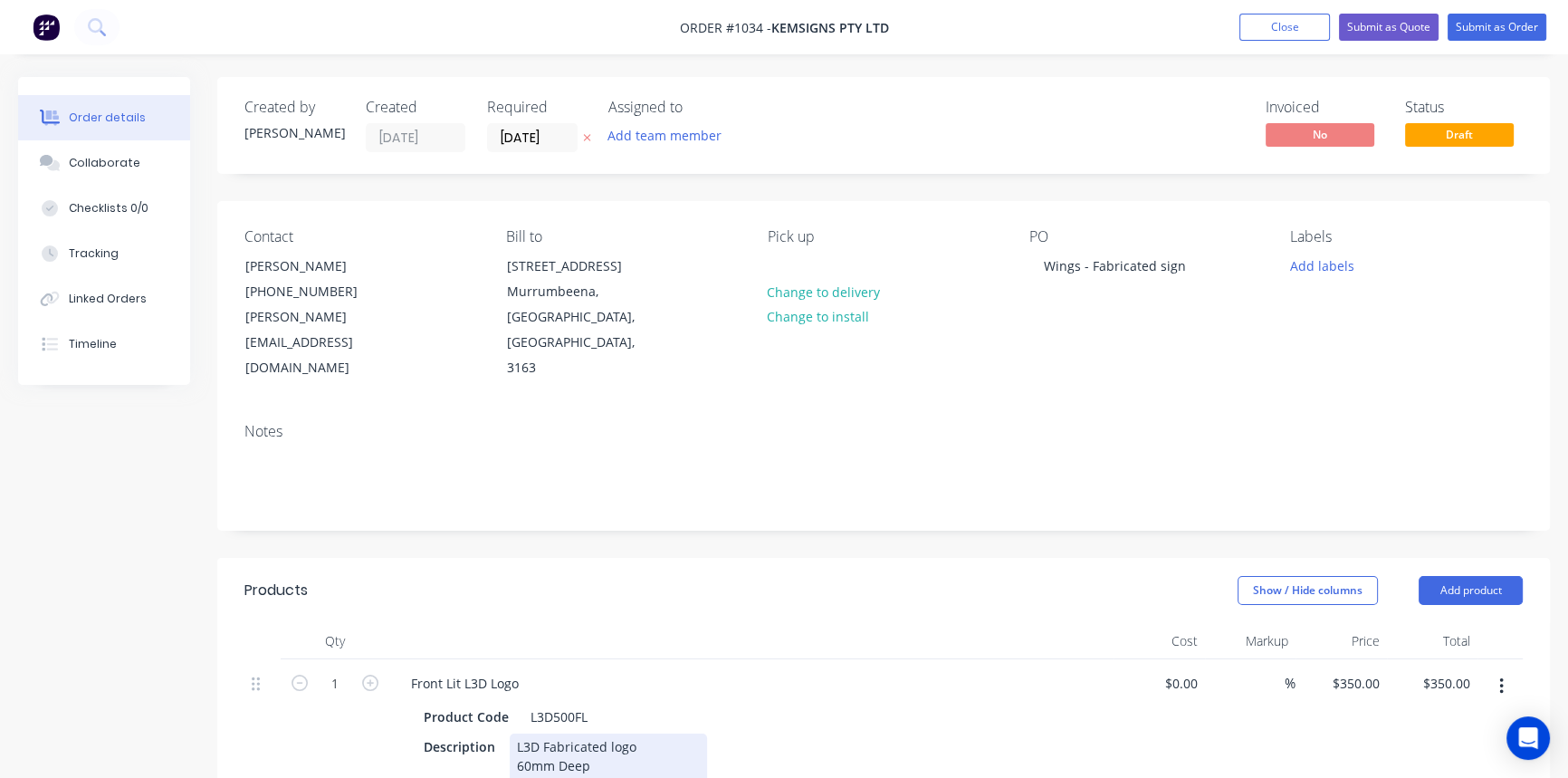
drag, startPoint x: 513, startPoint y: 734, endPoint x: 706, endPoint y: 730, distance: 193.0
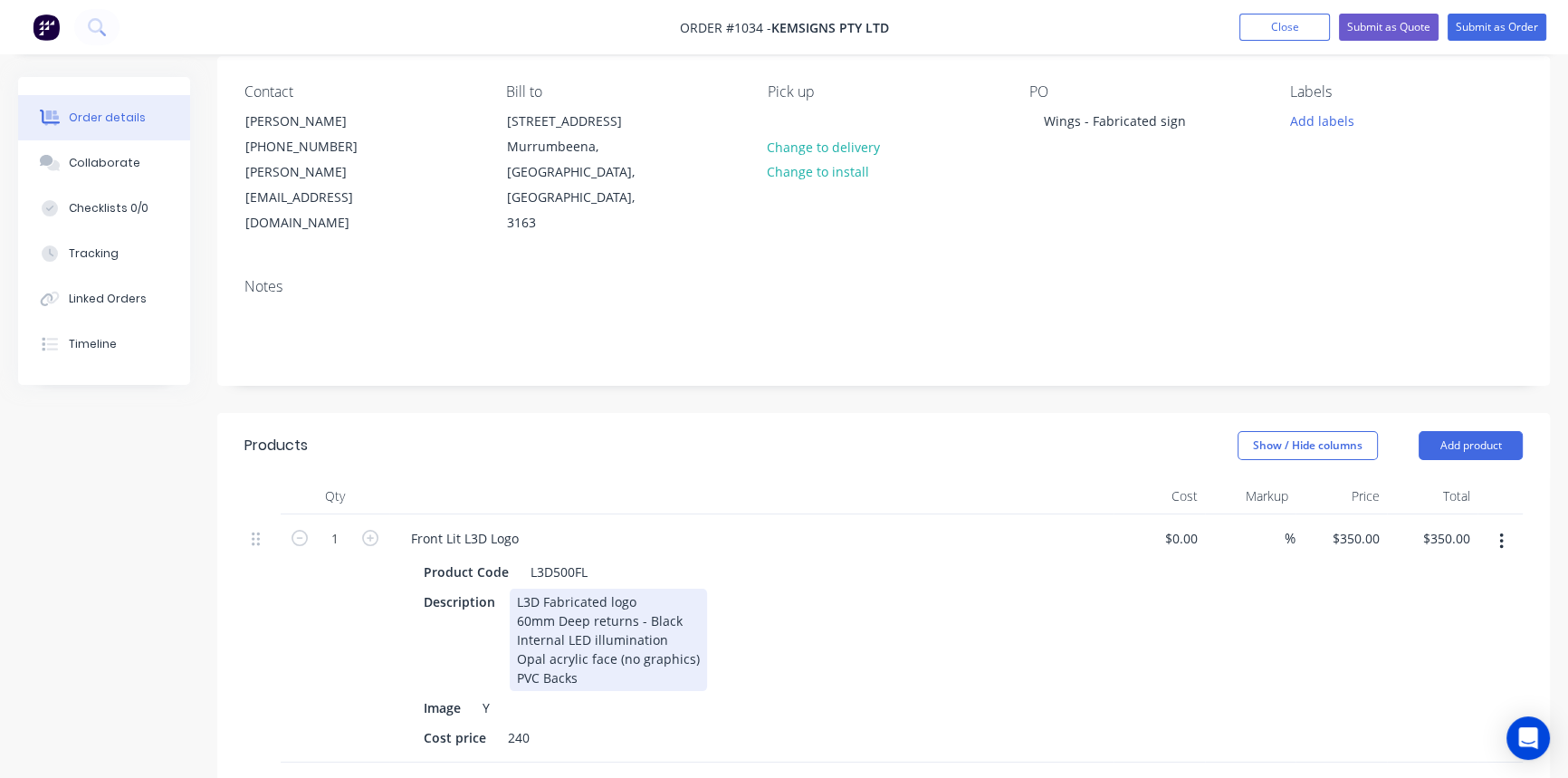
scroll to position [164, 0]
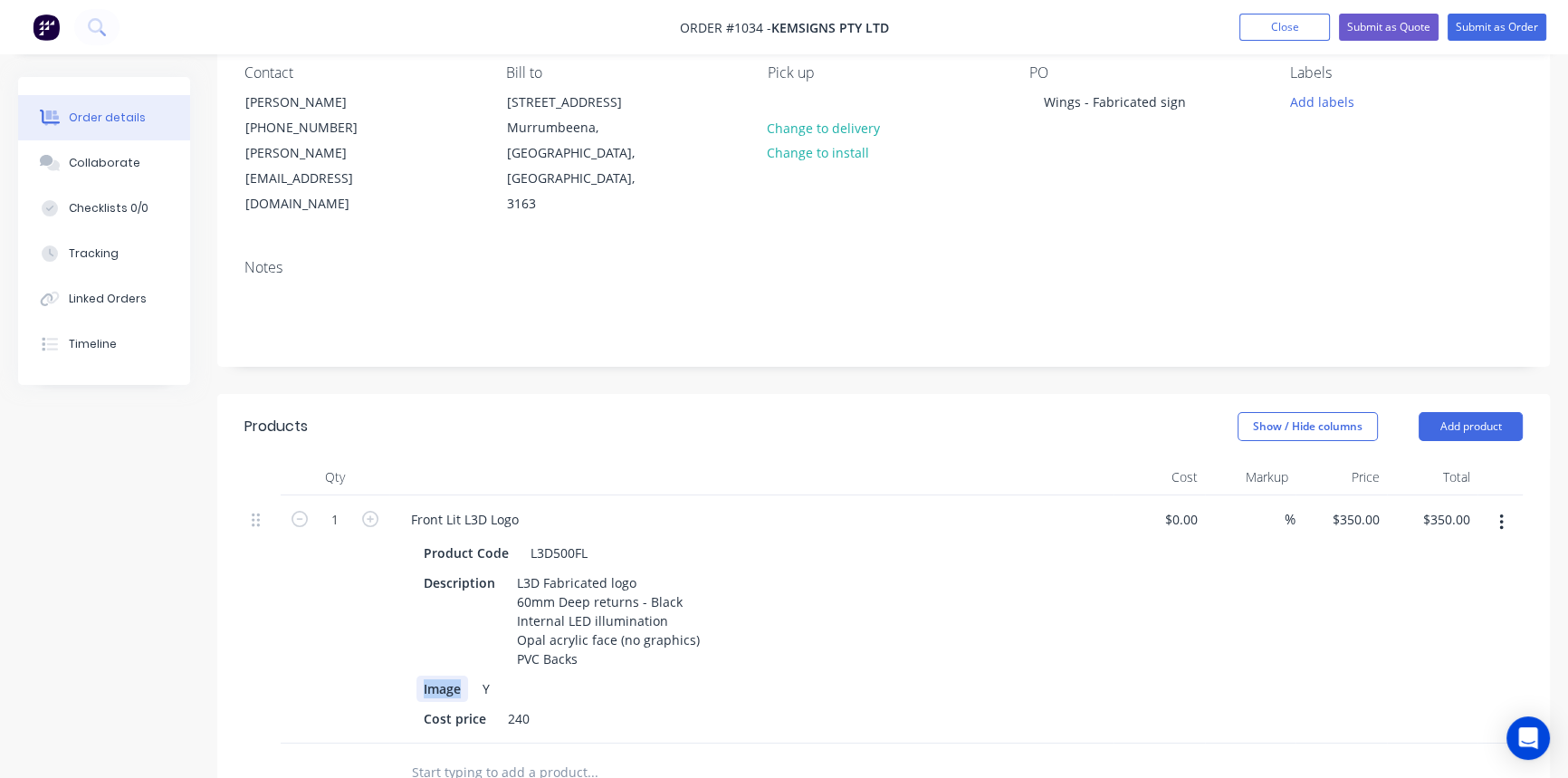
drag, startPoint x: 460, startPoint y: 637, endPoint x: 396, endPoint y: 637, distance: 64.0
click at [397, 637] on div "Product Code L3D500FL Description L3D Fabricated logo 60mm Deep returns - Black…" at bounding box center [751, 634] width 710 height 196
drag, startPoint x: 468, startPoint y: 628, endPoint x: 443, endPoint y: 631, distance: 25.2
click at [443, 676] on div "Y" at bounding box center [748, 688] width 663 height 26
drag, startPoint x: 529, startPoint y: 666, endPoint x: 497, endPoint y: 665, distance: 32.0
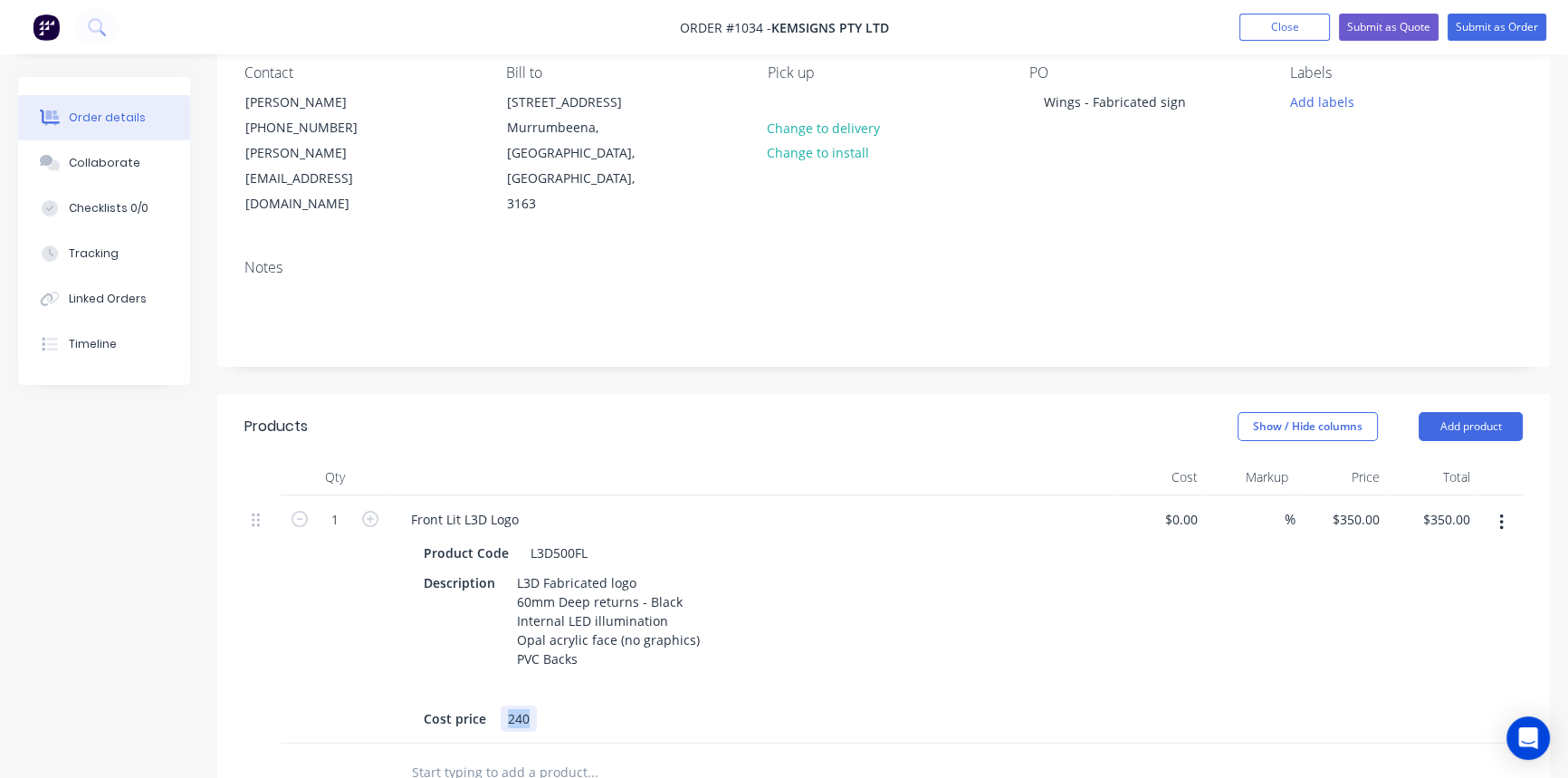
click at [497, 705] on div "Cost price 240" at bounding box center [748, 718] width 663 height 26
drag, startPoint x: 489, startPoint y: 661, endPoint x: 402, endPoint y: 664, distance: 87.1
click at [402, 664] on div "Product Code L3D500FL Description L3D Fabricated logo 60mm Deep returns - Black…" at bounding box center [751, 634] width 710 height 196
click at [677, 705] on div at bounding box center [748, 718] width 663 height 26
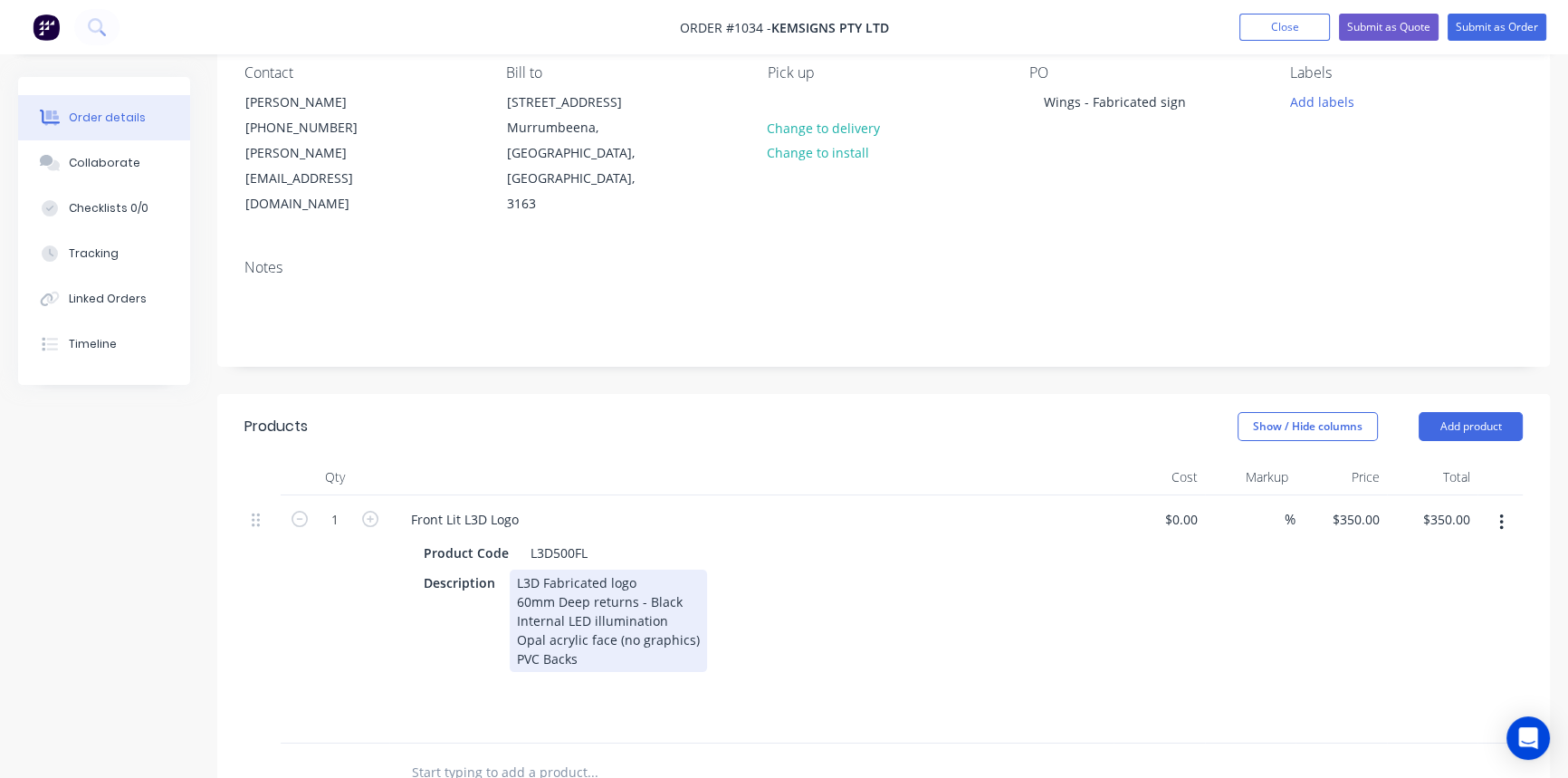
click at [516, 569] on div "L3D Fabricated logo 60mm Deep returns - Black Internal LED illumination Opal ac…" at bounding box center [608, 620] width 197 height 102
click at [516, 569] on div "L3D Fabricated logo 60mm Deep returns - Black Internal LED illumination Opal ac…" at bounding box center [608, 629] width 197 height 121
